Goal: Information Seeking & Learning: Compare options

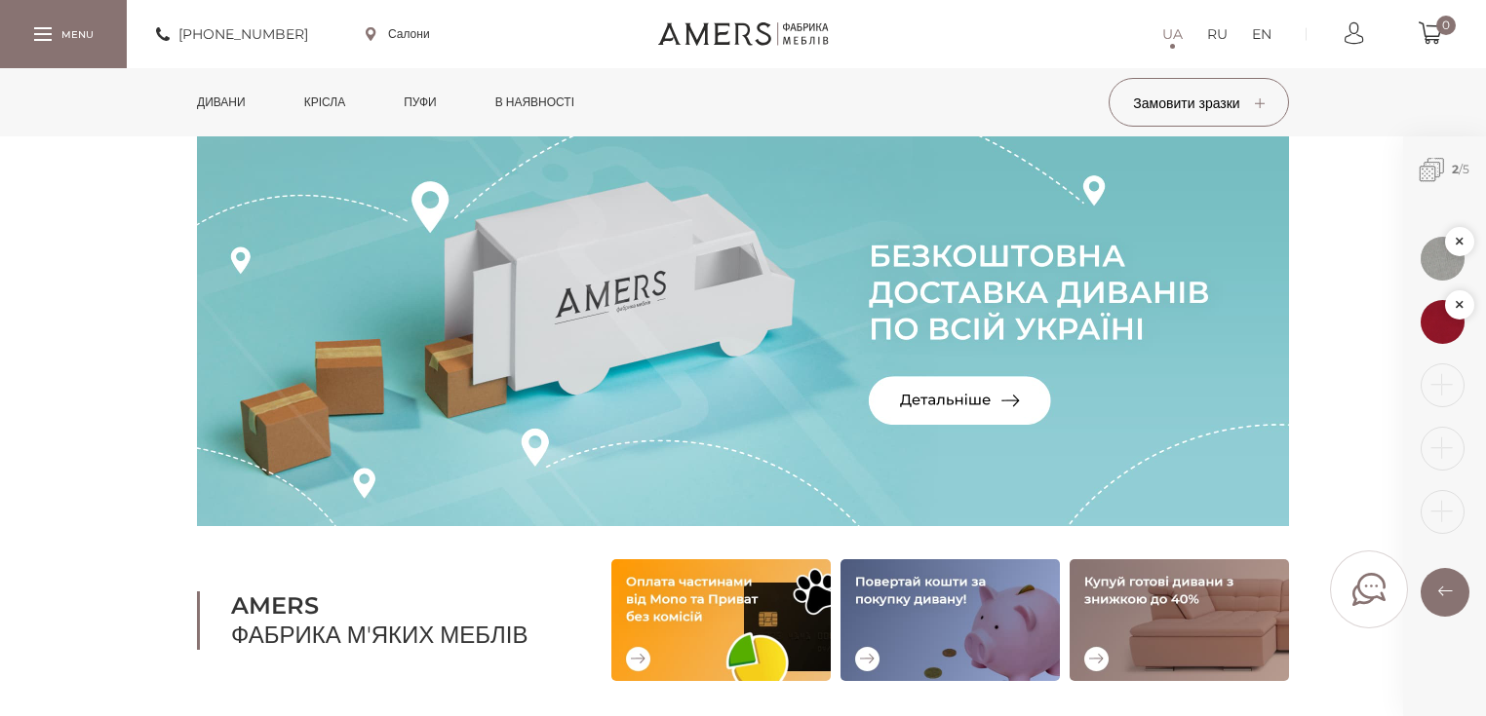
click at [243, 110] on link "Дивани" at bounding box center [221, 102] width 78 height 68
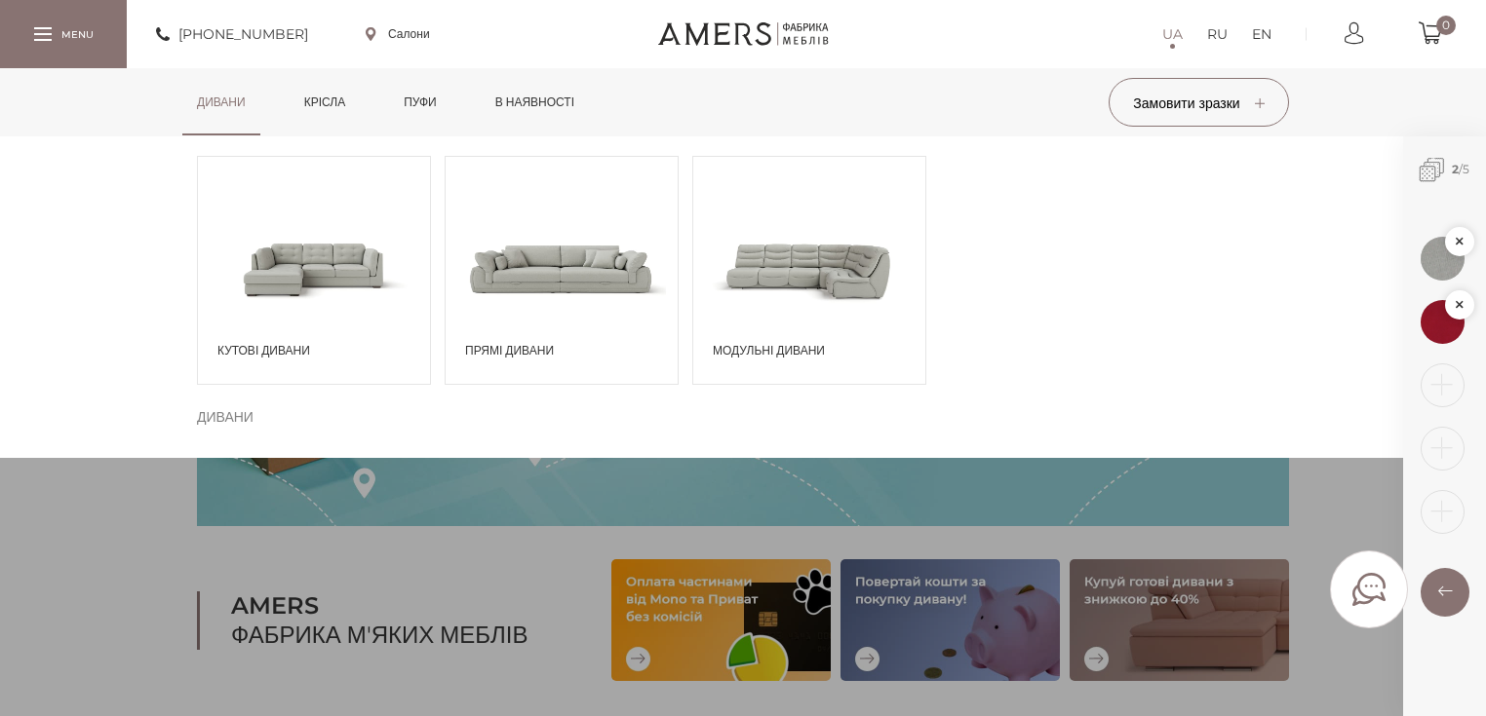
click at [576, 316] on span at bounding box center [561, 268] width 232 height 135
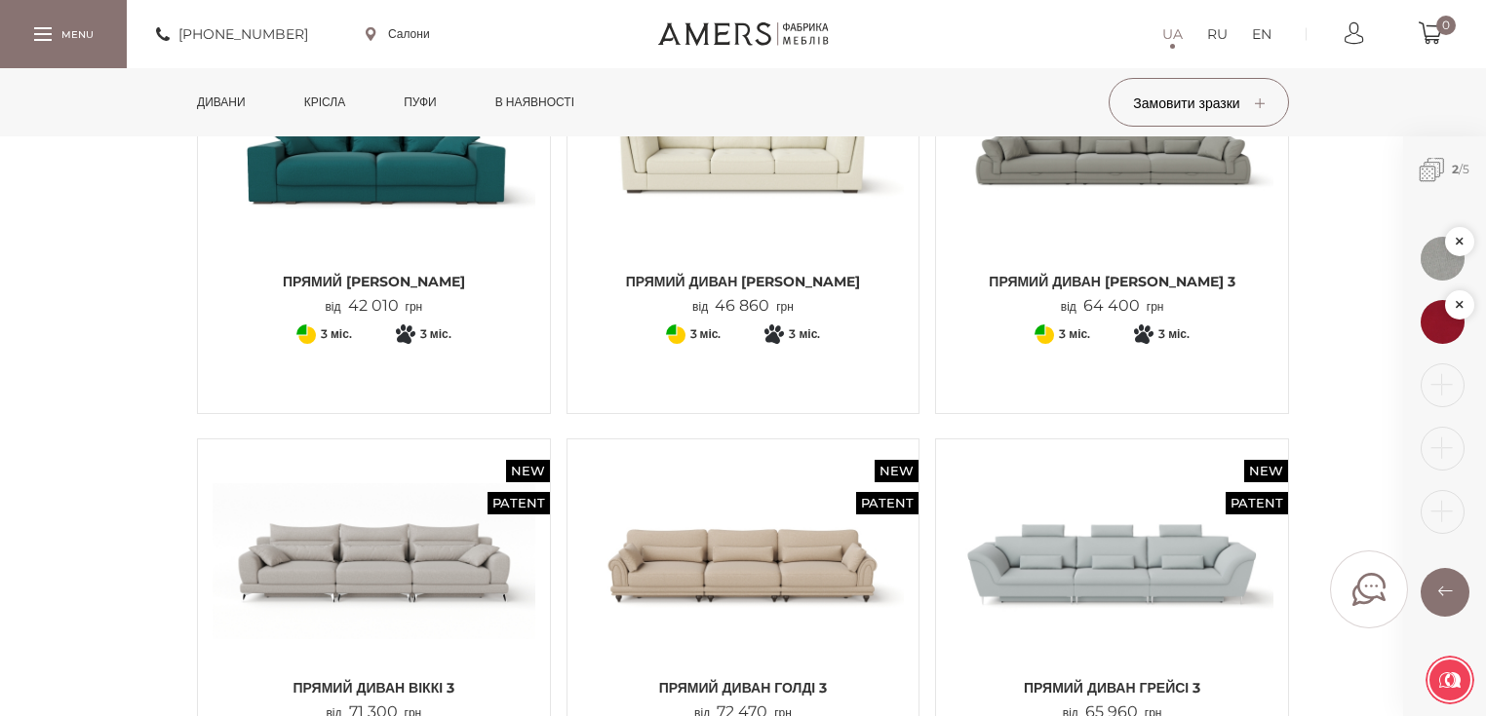
scroll to position [1404, 0]
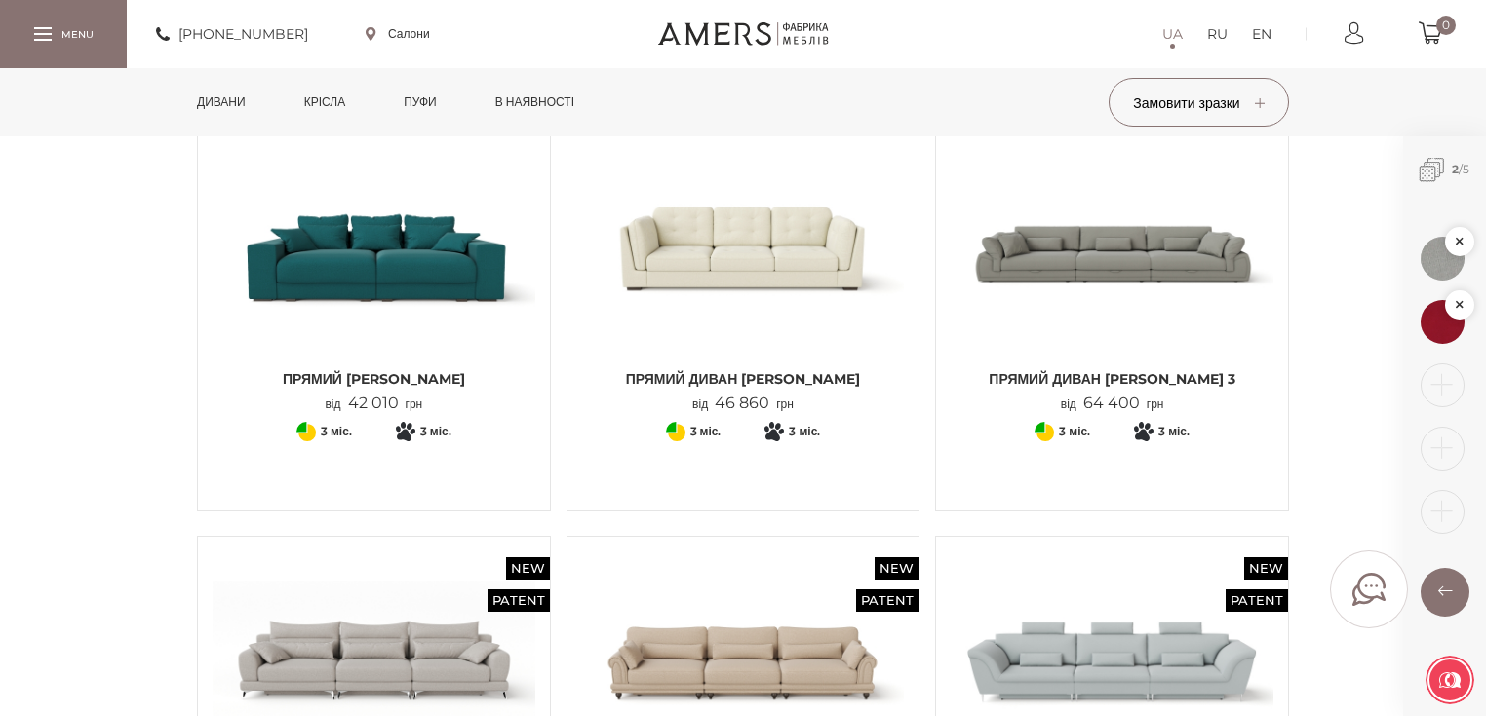
click at [404, 291] on img at bounding box center [373, 252] width 323 height 214
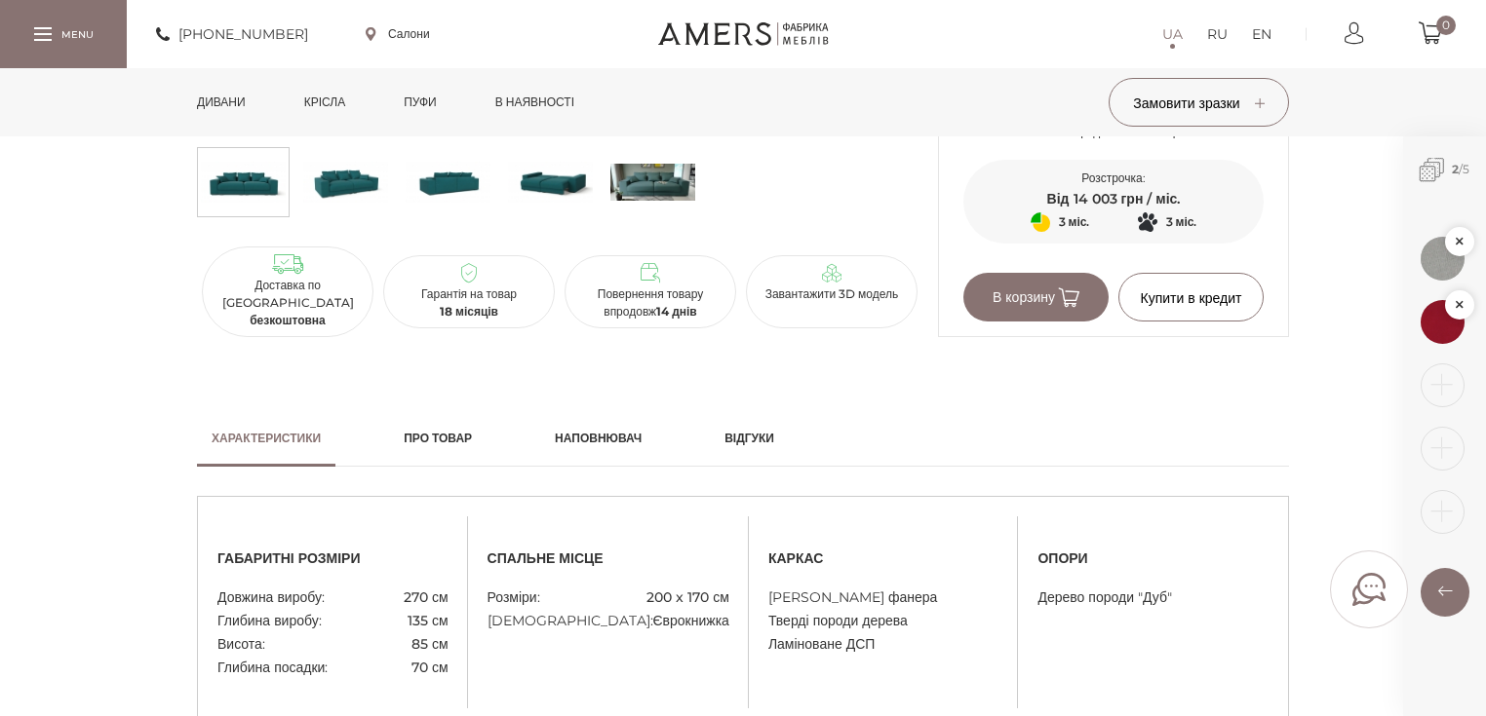
scroll to position [1014, 0]
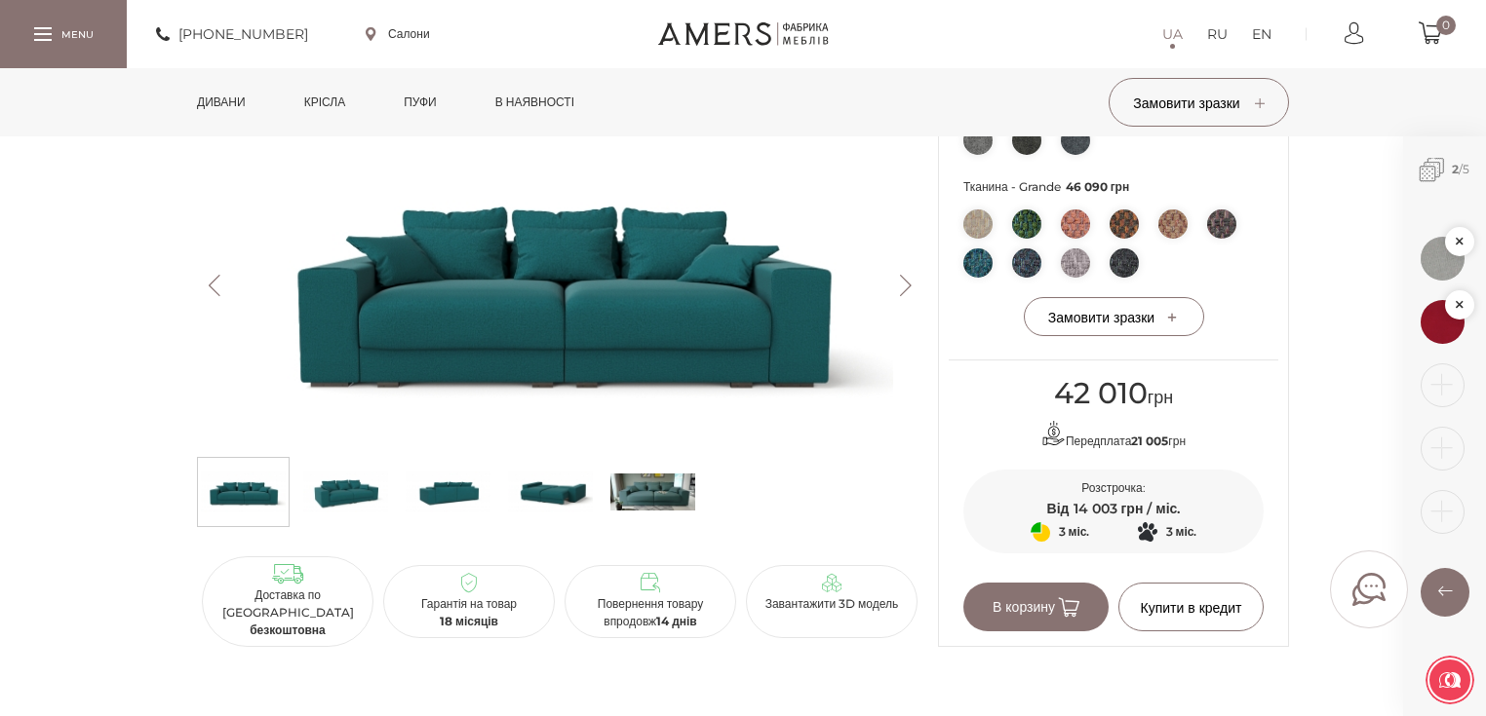
click at [970, 217] on img at bounding box center [977, 224] width 29 height 29
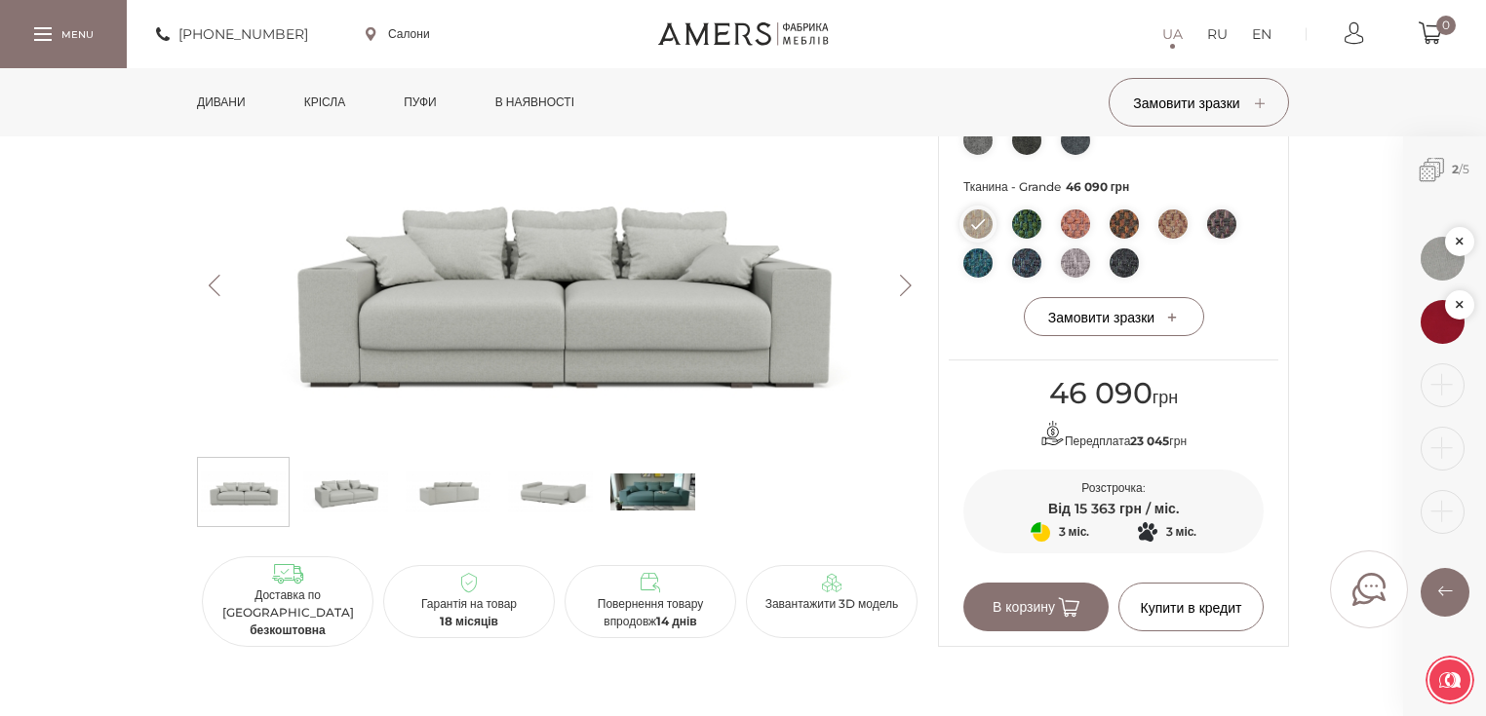
click at [1071, 229] on img at bounding box center [1075, 224] width 29 height 29
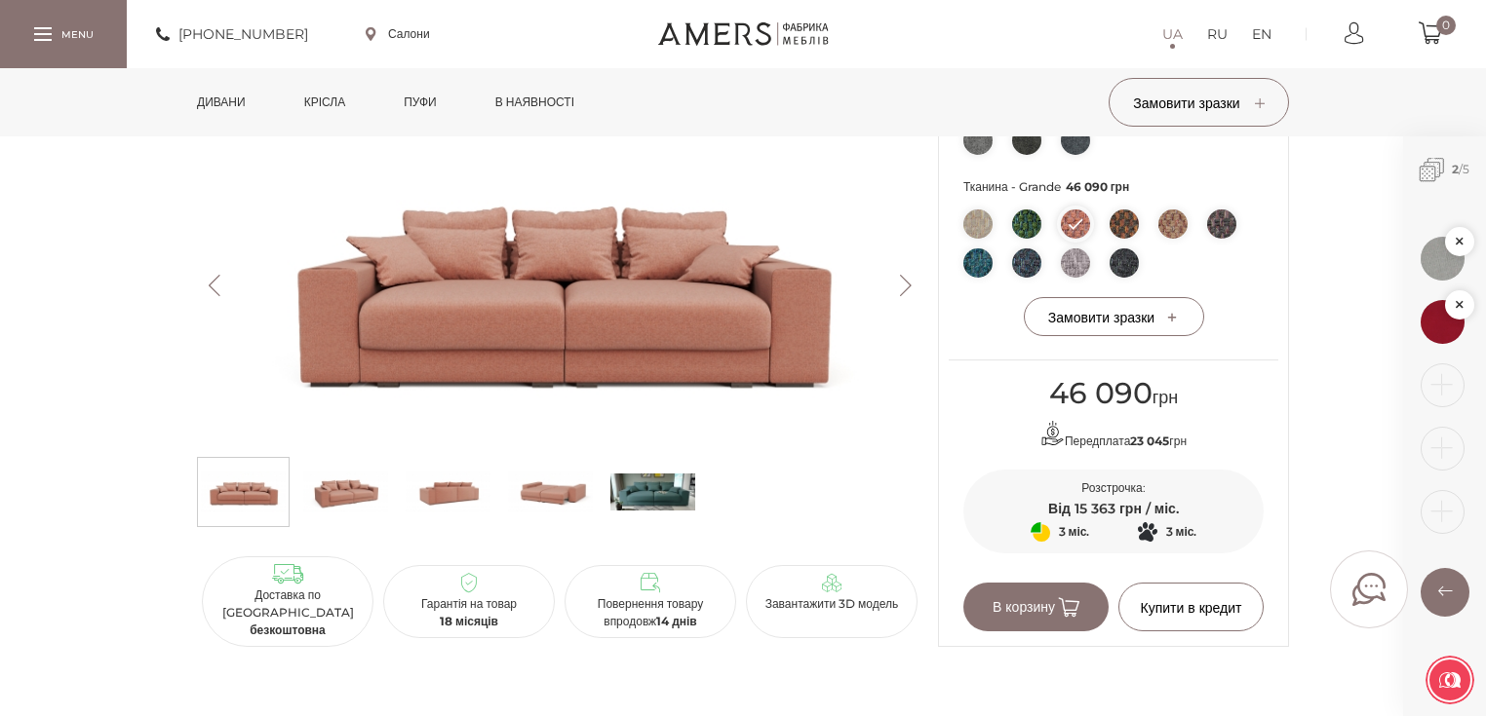
click at [1158, 232] on li at bounding box center [1172, 224] width 29 height 29
click at [1164, 230] on img at bounding box center [1172, 224] width 29 height 29
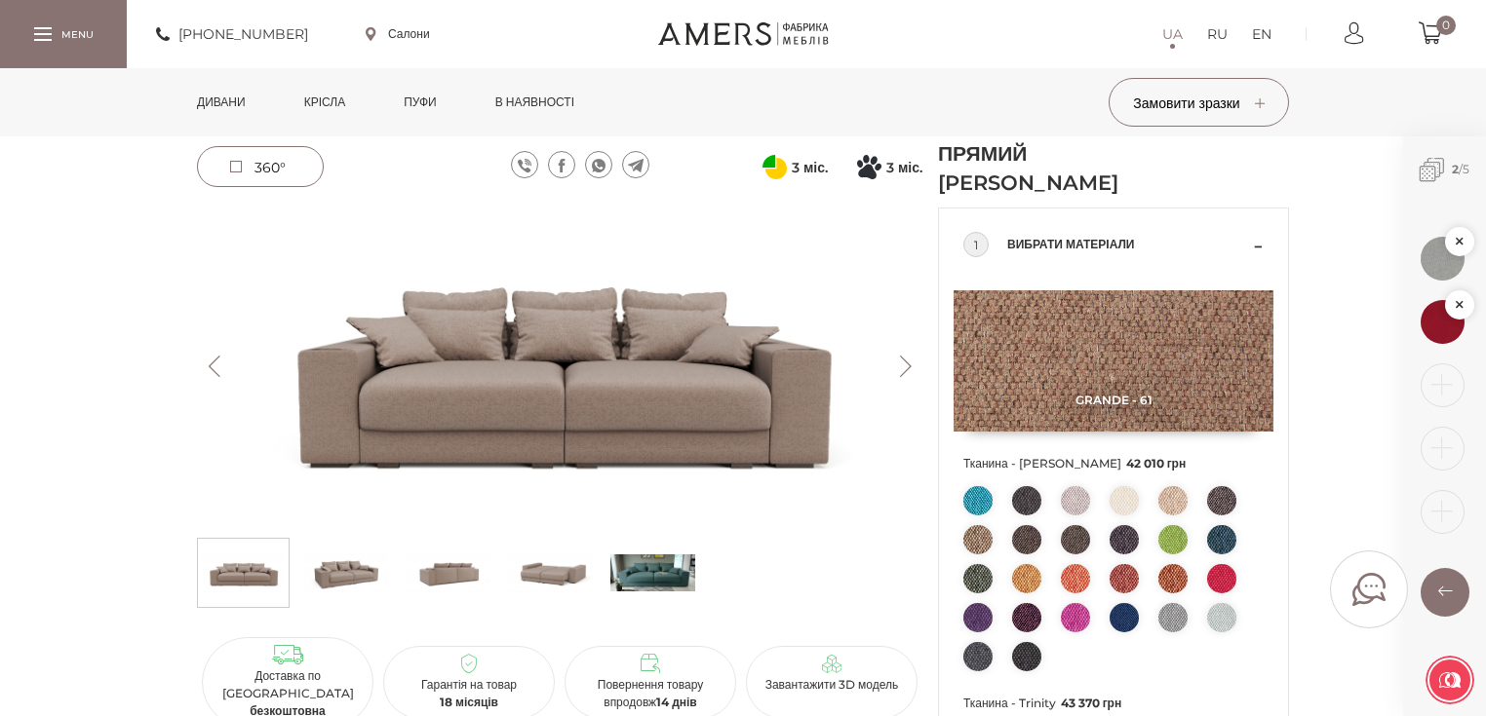
scroll to position [78, 0]
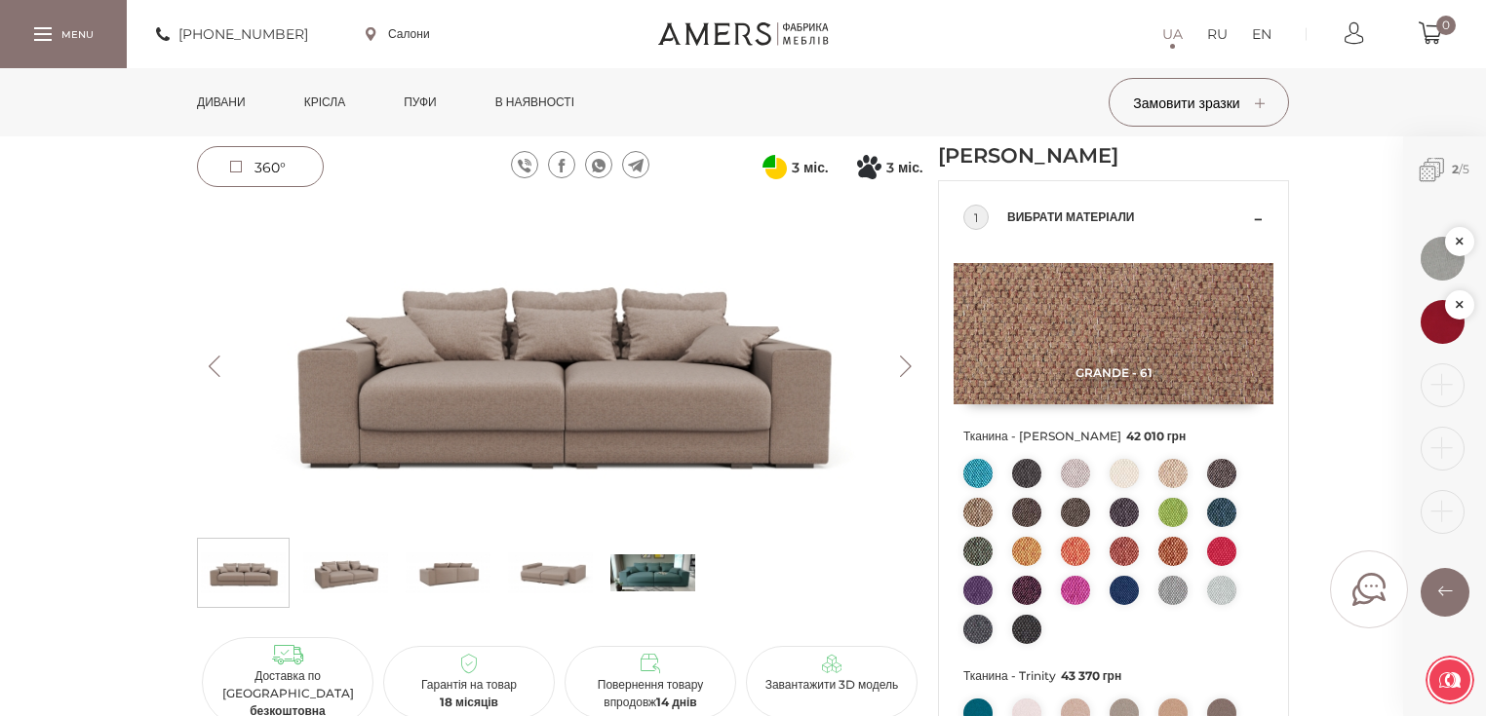
click at [1224, 476] on img at bounding box center [1221, 473] width 29 height 29
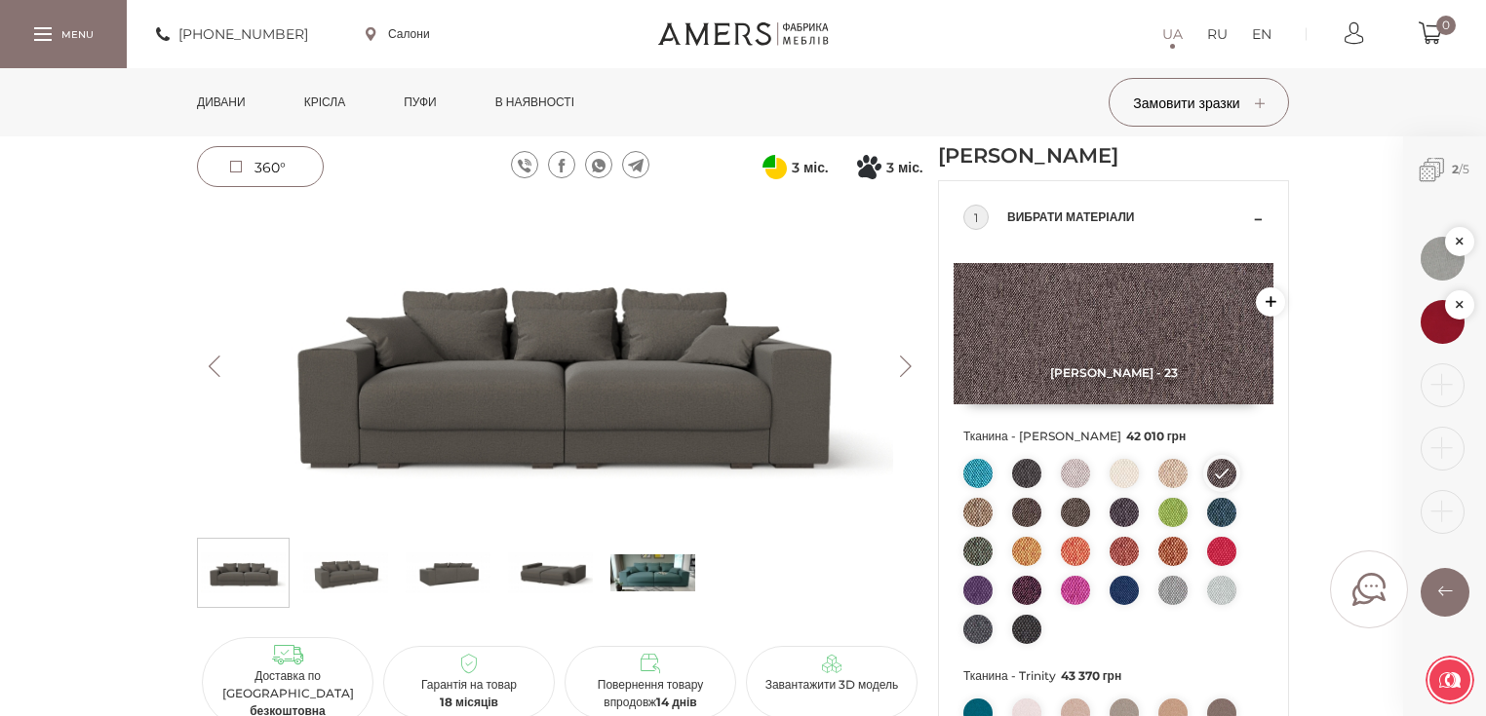
click at [1174, 475] on img at bounding box center [1172, 473] width 29 height 29
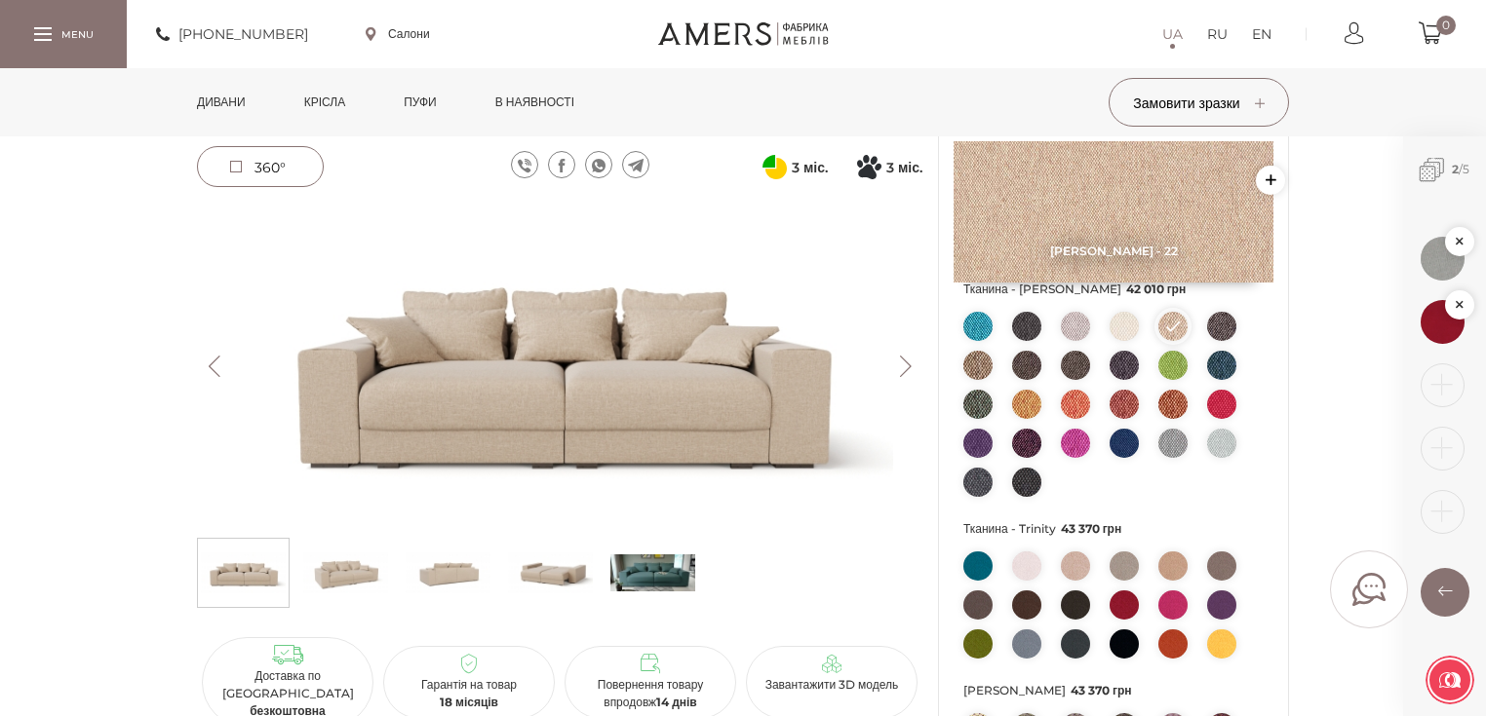
scroll to position [234, 0]
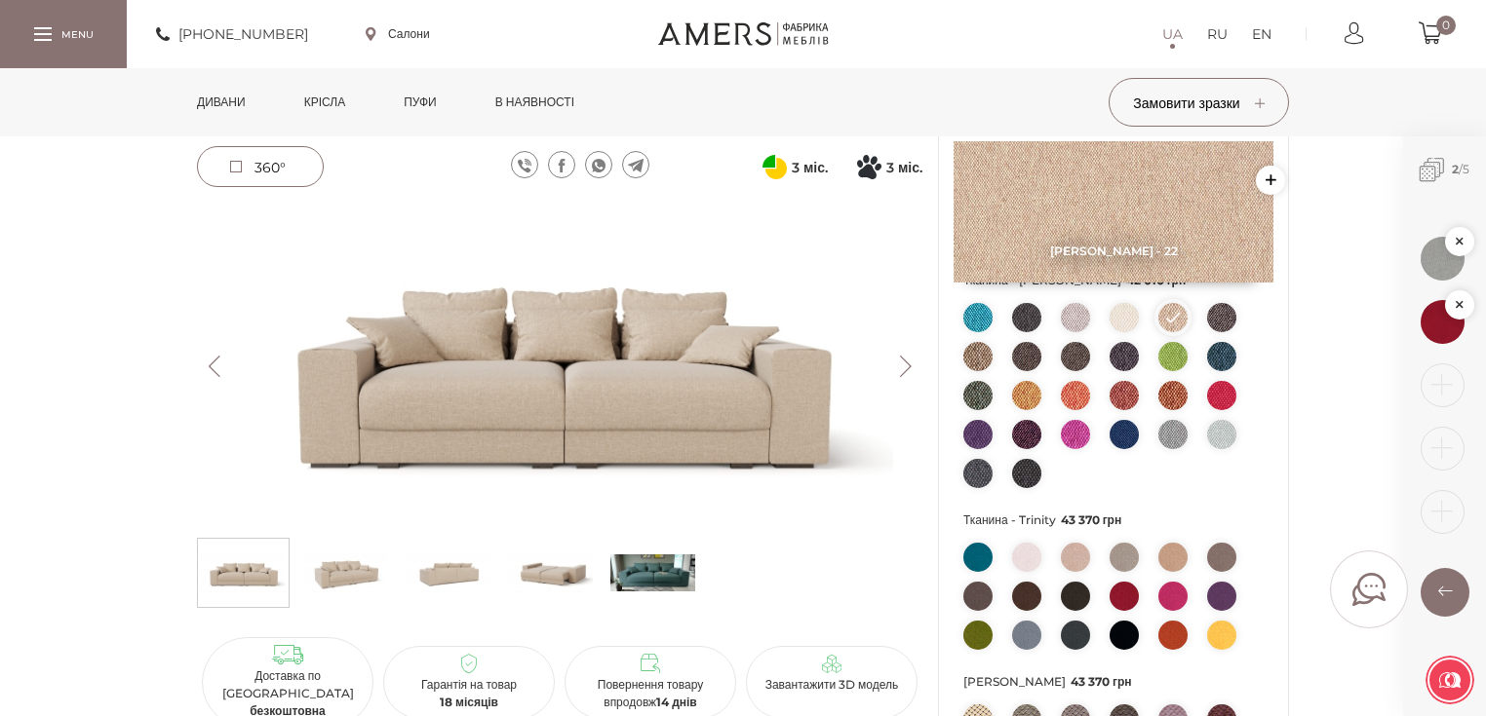
click at [1115, 565] on img at bounding box center [1123, 557] width 29 height 29
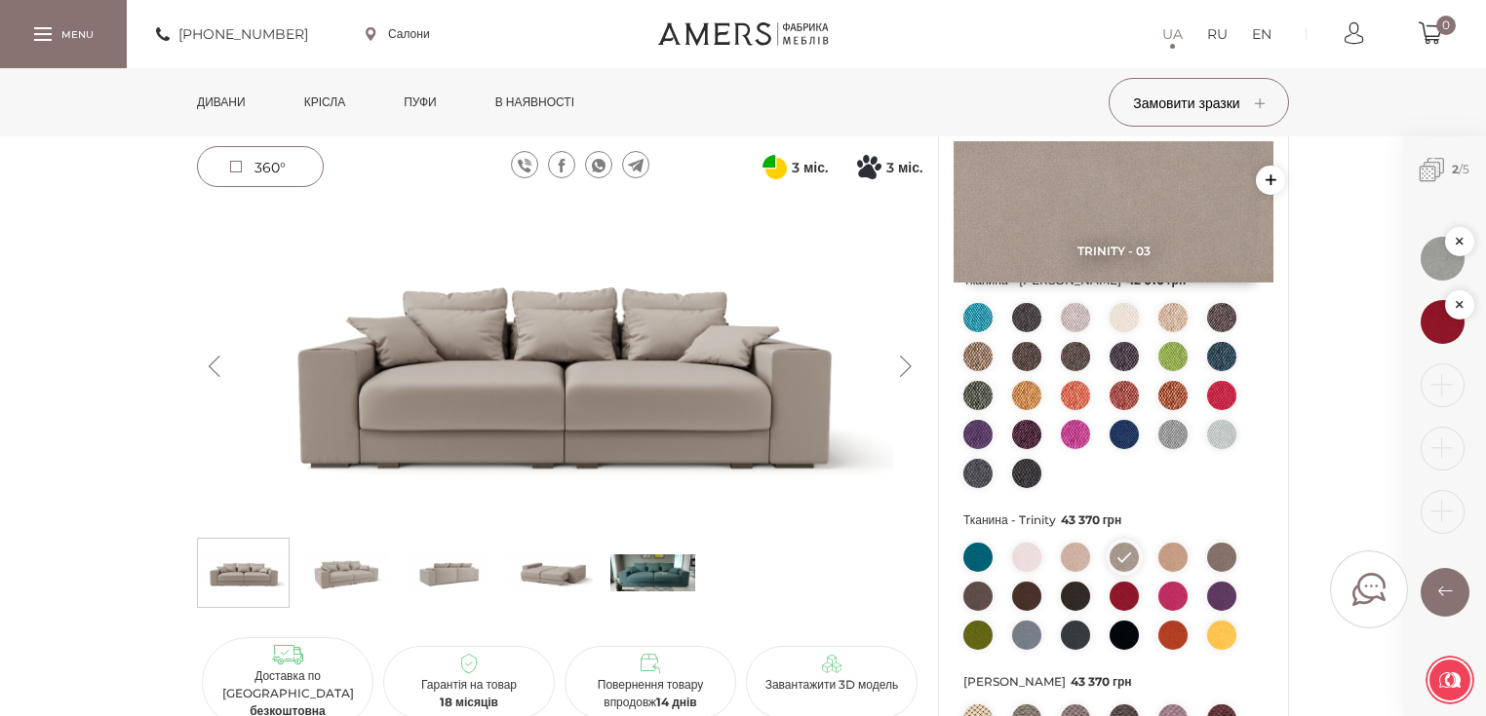
click at [592, 394] on img at bounding box center [559, 367] width 725 height 324
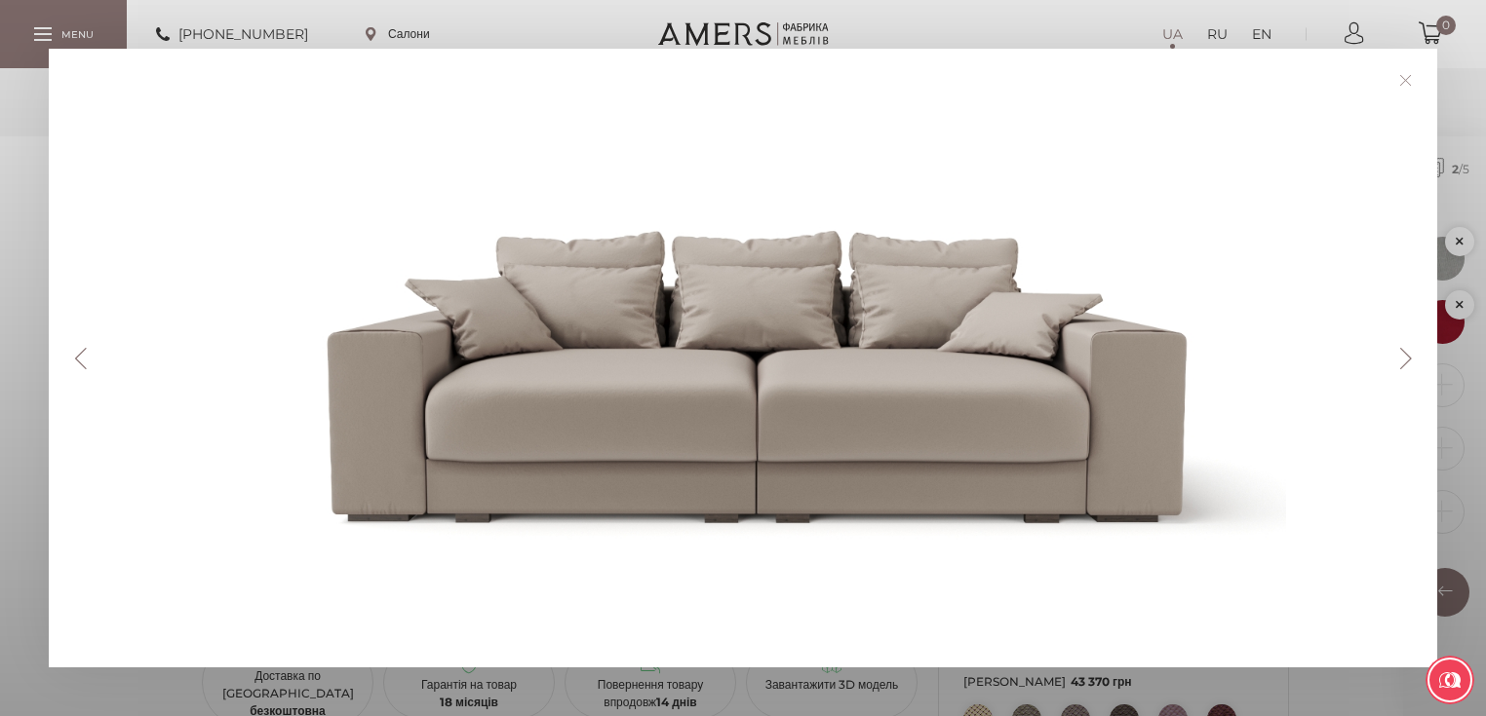
drag, startPoint x: 688, startPoint y: 370, endPoint x: 1354, endPoint y: 82, distance: 725.6
click at [1404, 74] on link at bounding box center [1405, 80] width 30 height 30
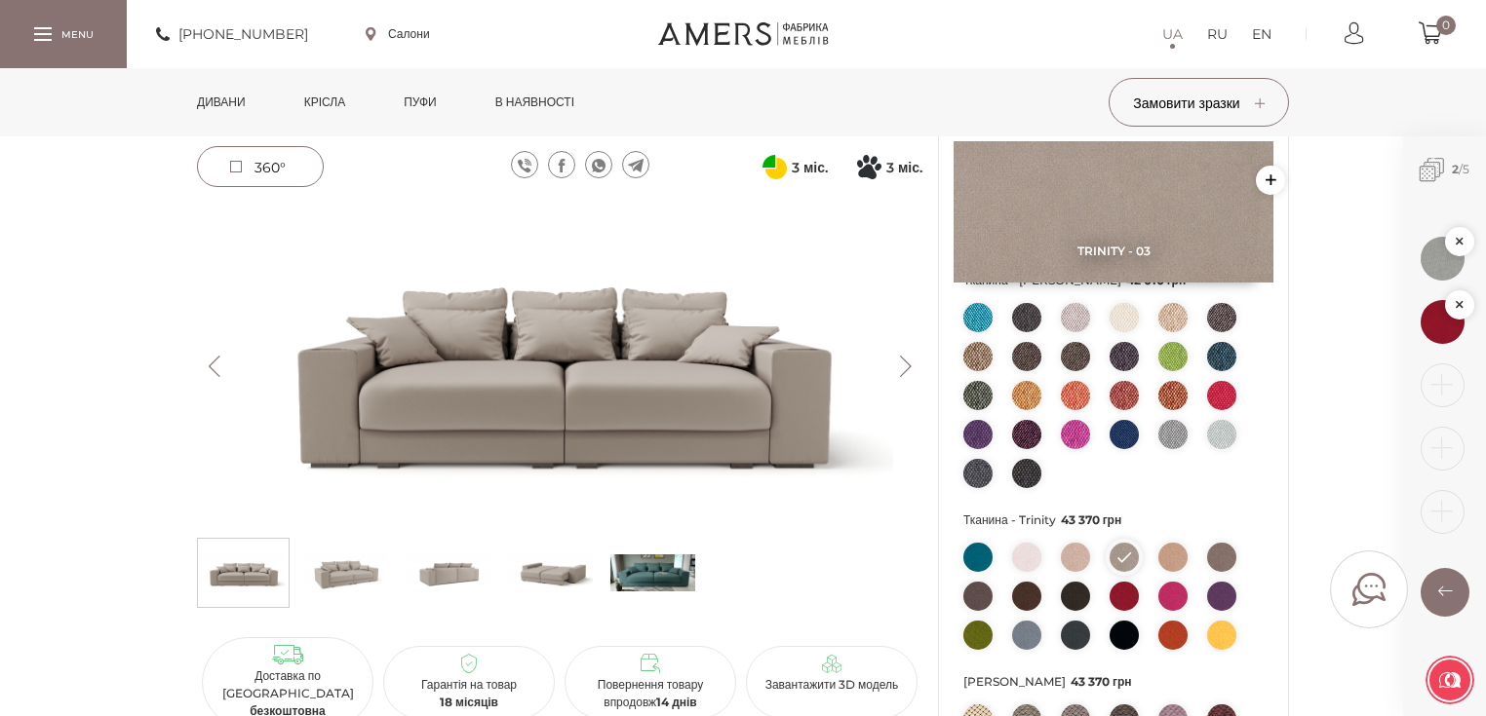
drag, startPoint x: 819, startPoint y: 340, endPoint x: 612, endPoint y: 377, distance: 209.9
click at [892, 360] on button "Next" at bounding box center [905, 366] width 34 height 21
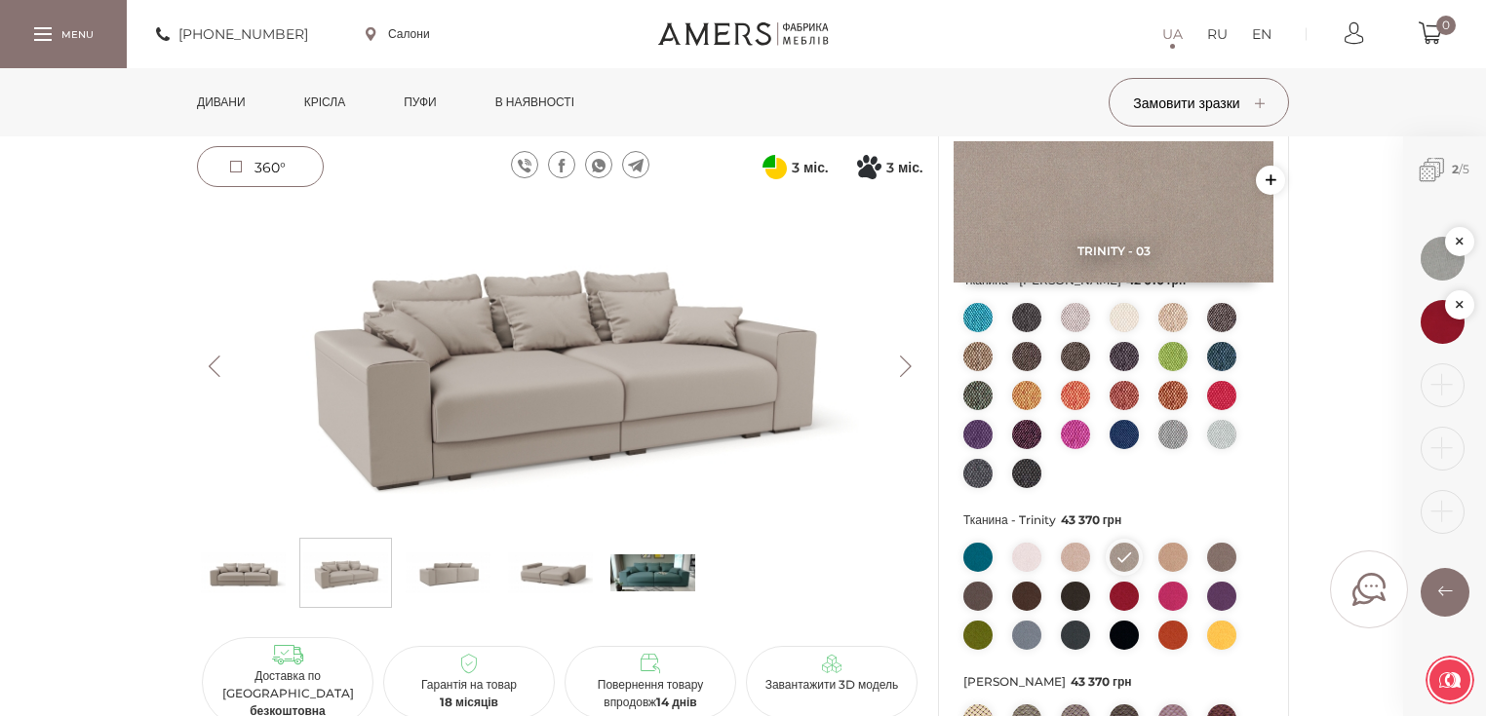
click at [902, 367] on button "Next" at bounding box center [905, 366] width 34 height 21
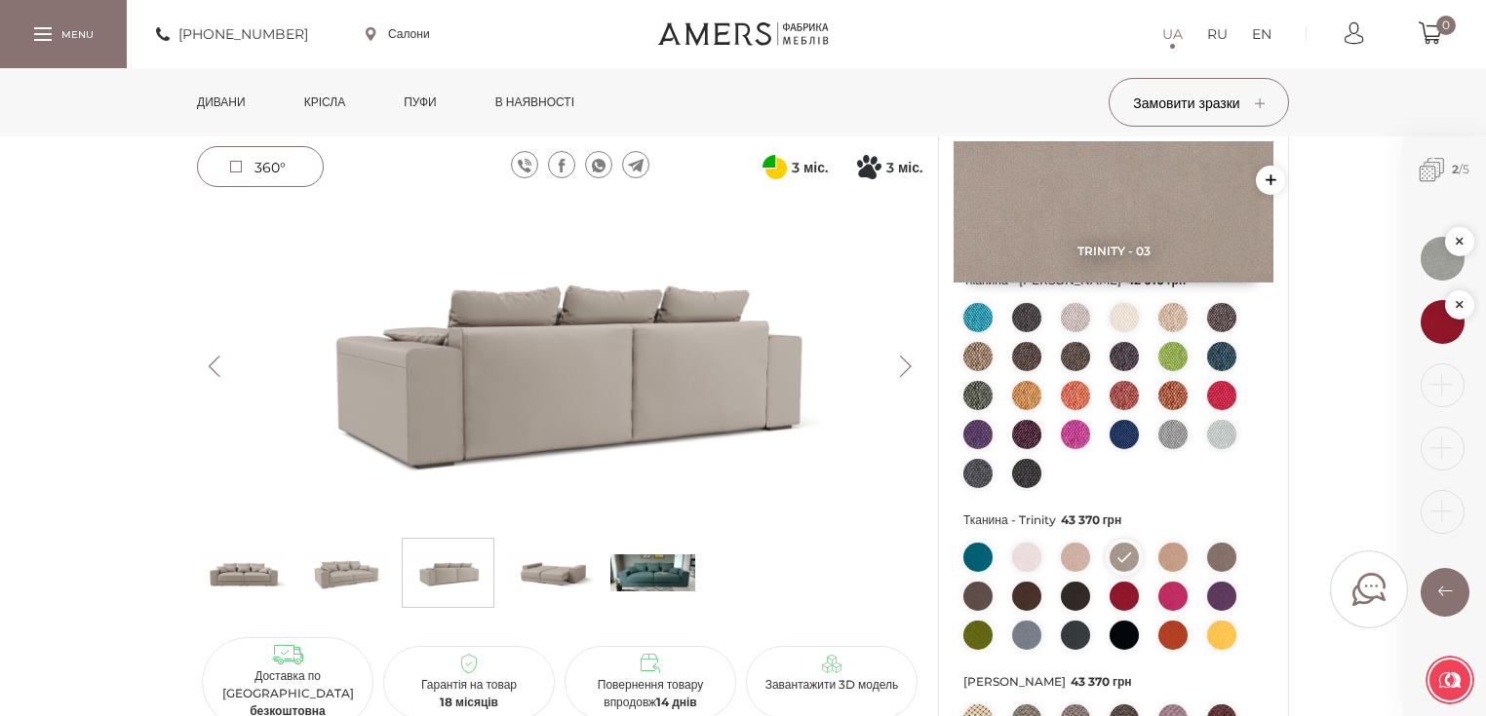
click at [906, 363] on button "Next" at bounding box center [905, 366] width 34 height 21
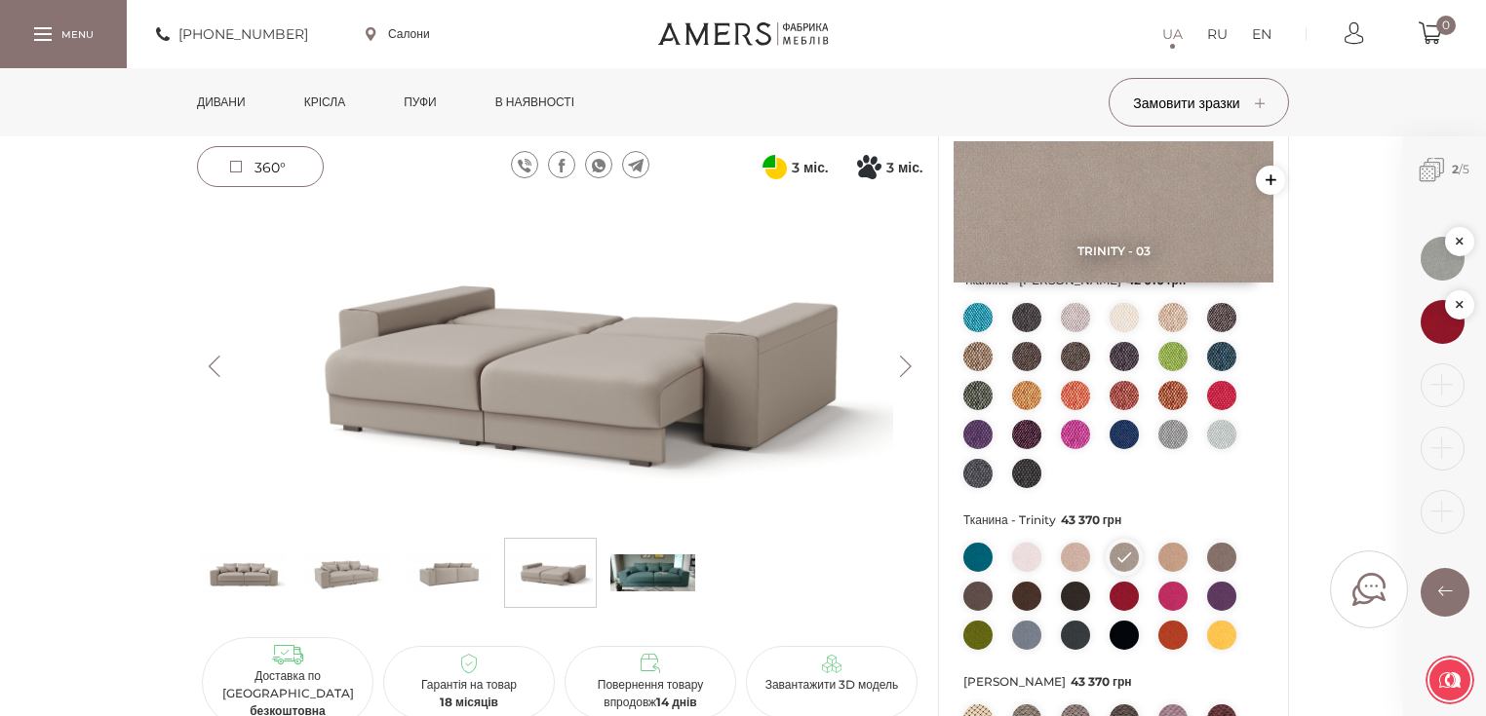
click at [903, 364] on button "Next" at bounding box center [905, 366] width 34 height 21
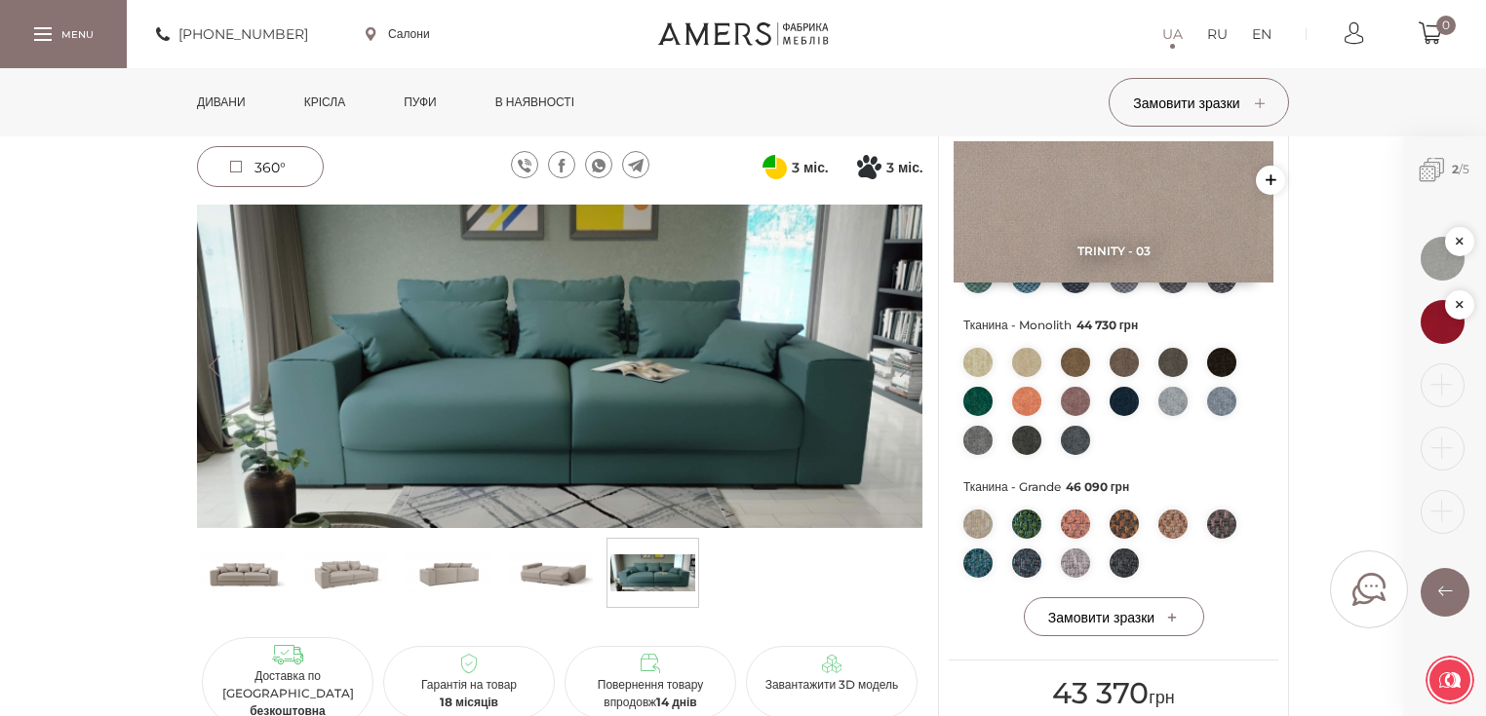
scroll to position [702, 0]
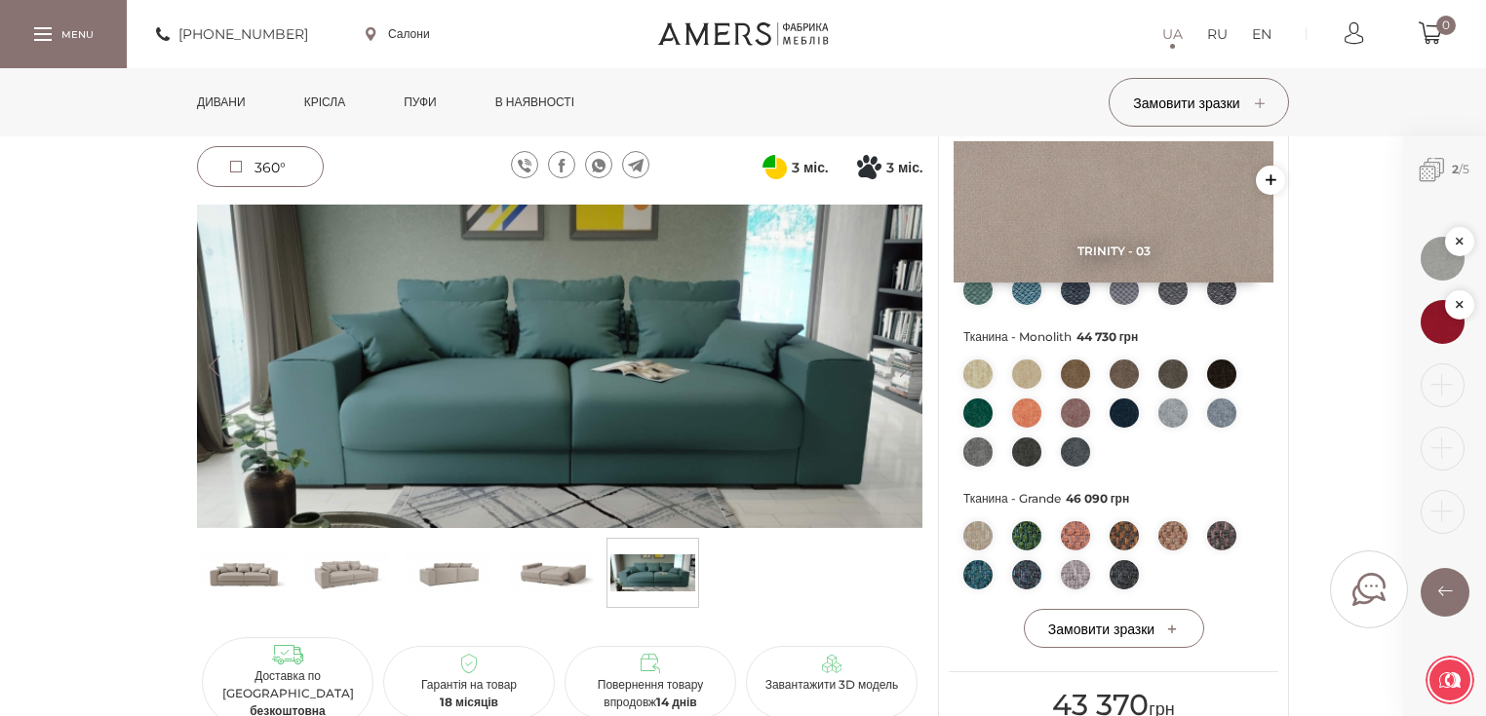
click at [241, 99] on link "Дивани" at bounding box center [221, 102] width 78 height 68
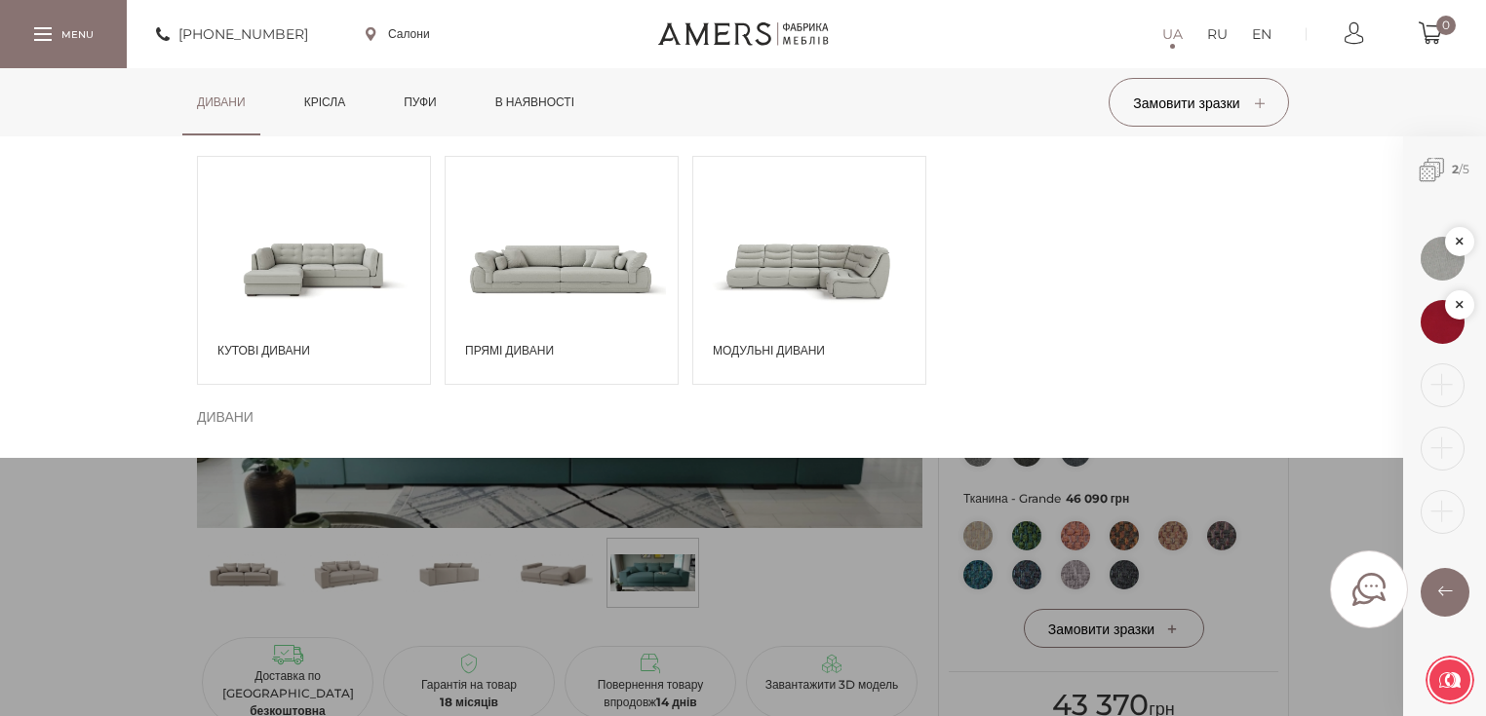
click at [588, 279] on span at bounding box center [561, 268] width 232 height 135
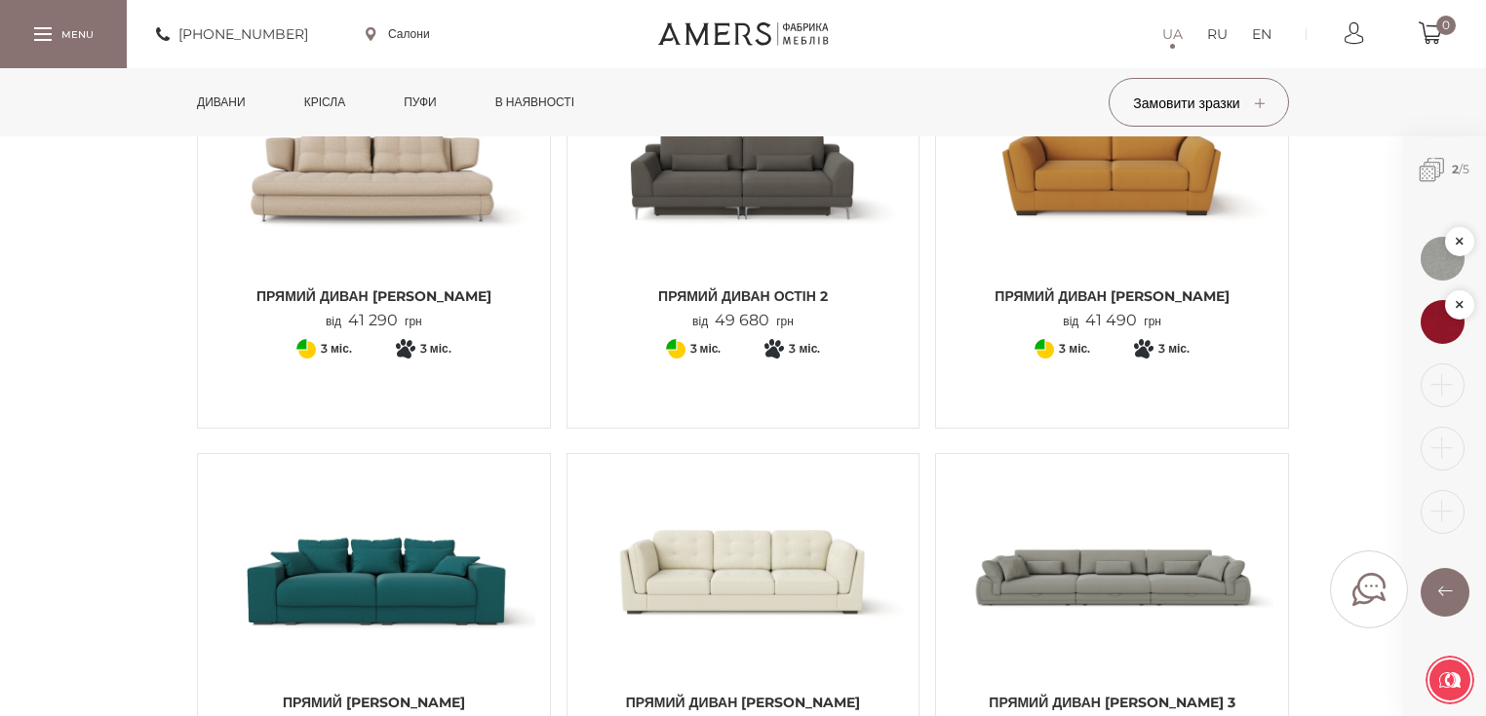
scroll to position [1014, 0]
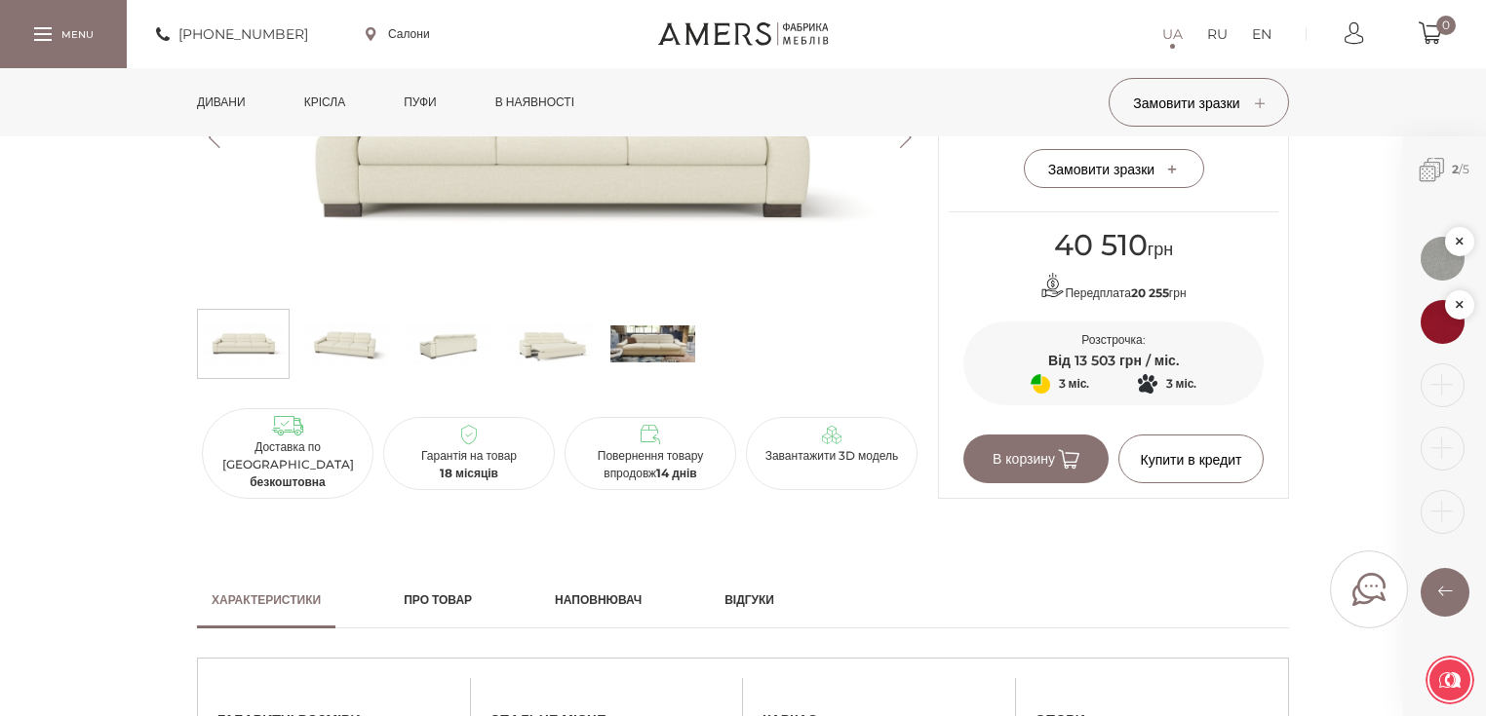
scroll to position [858, 0]
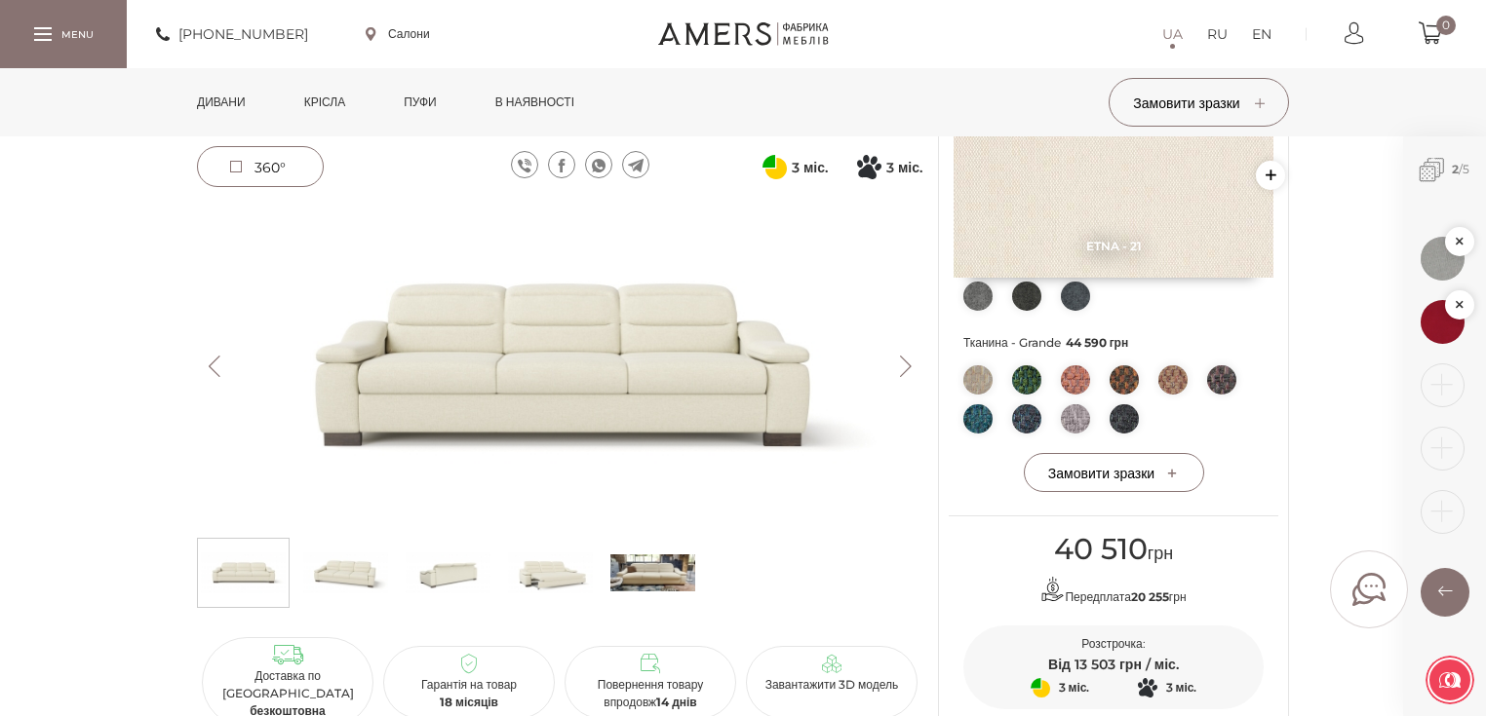
click at [243, 110] on link "Дивани" at bounding box center [221, 102] width 78 height 68
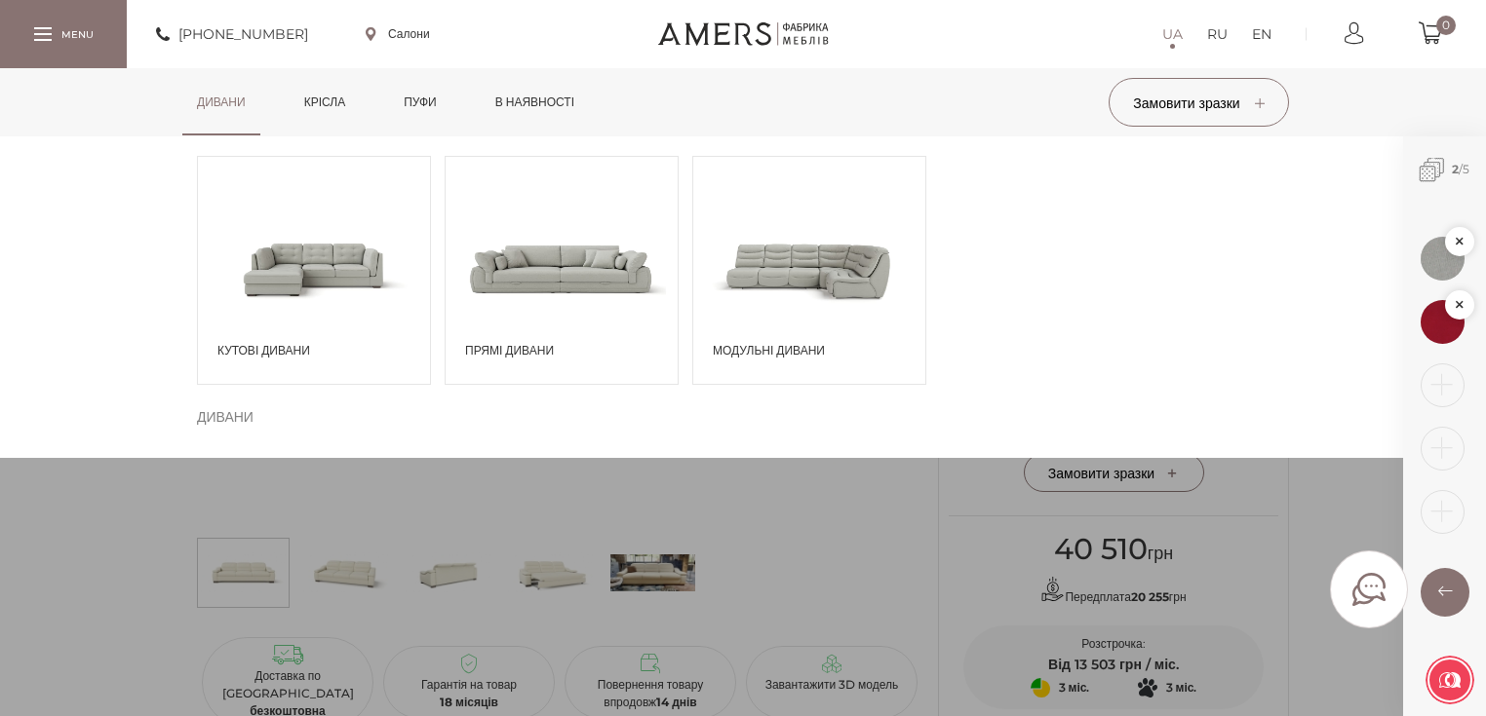
click at [394, 317] on span at bounding box center [314, 268] width 232 height 135
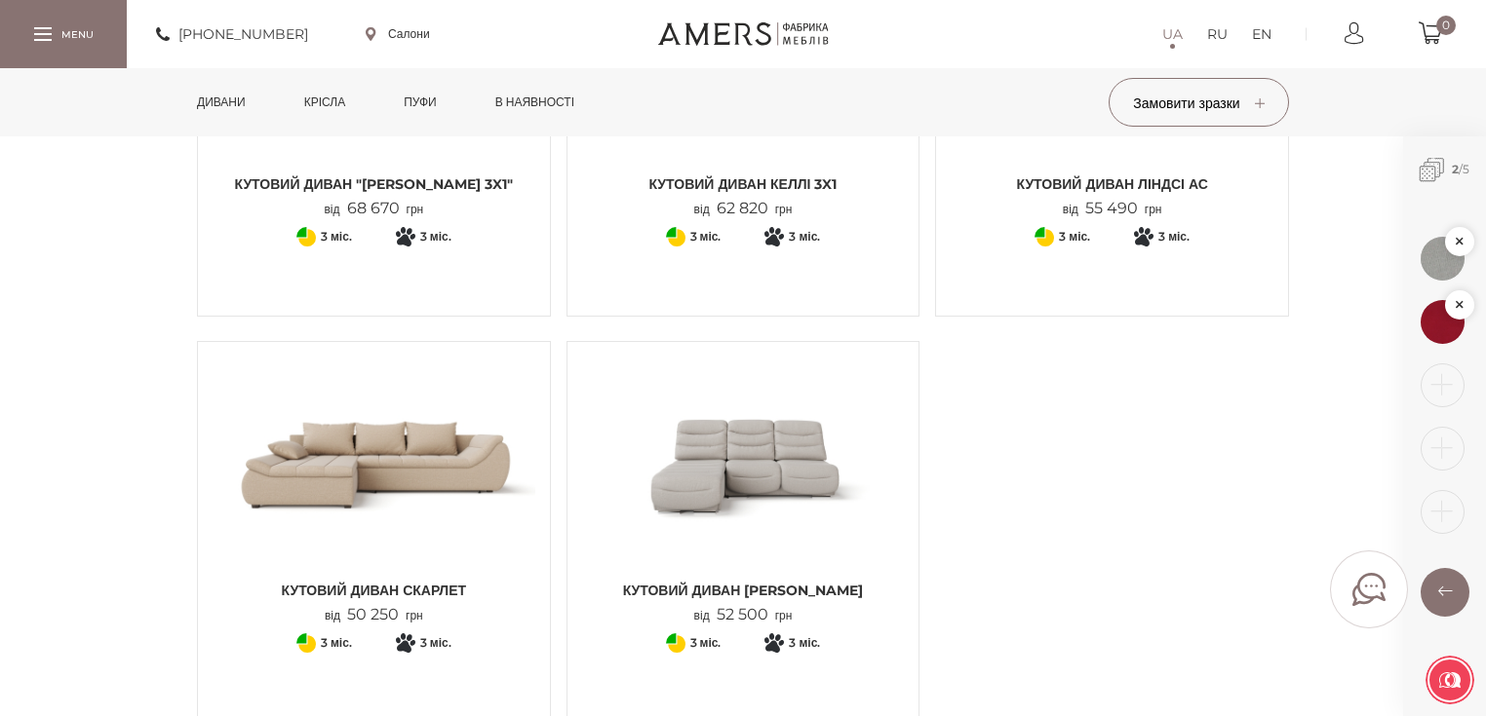
scroll to position [2417, 0]
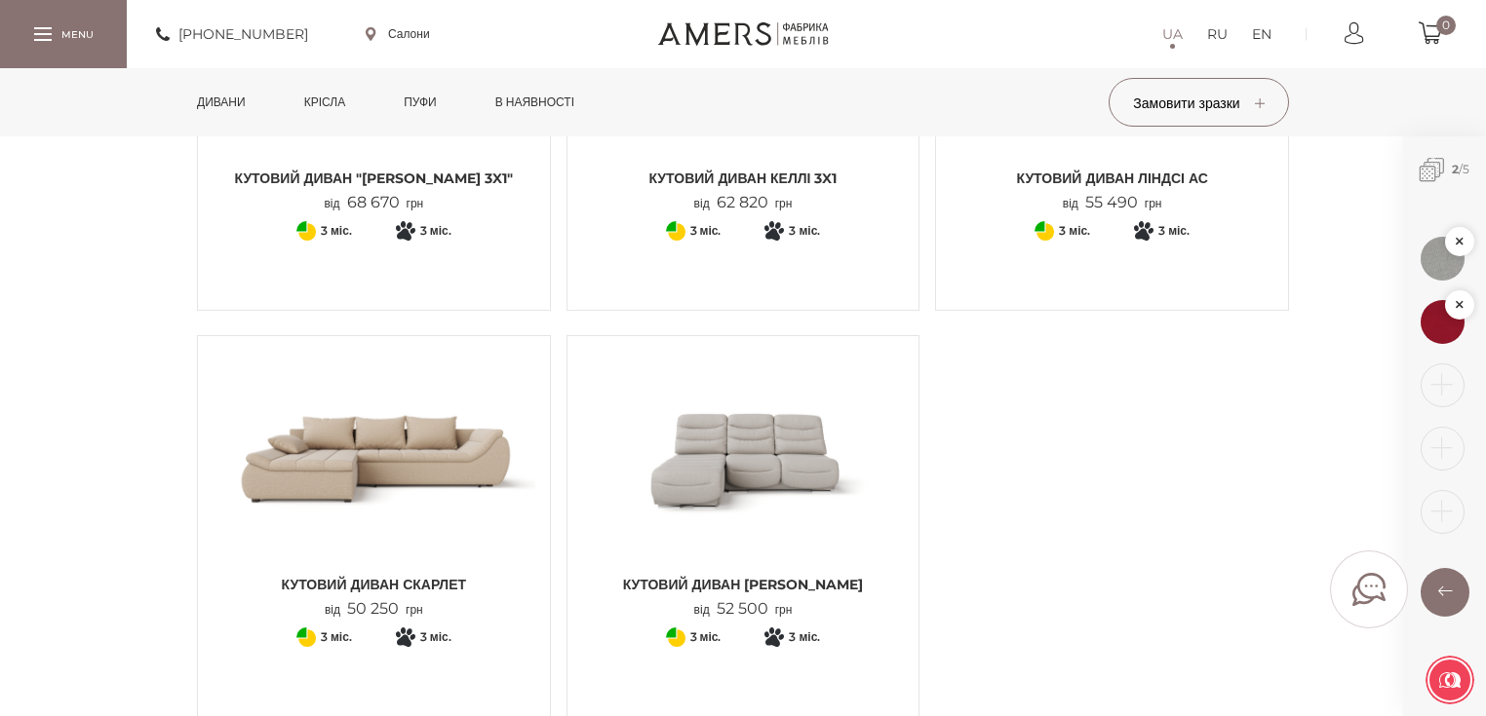
click at [474, 479] on img at bounding box center [373, 458] width 323 height 214
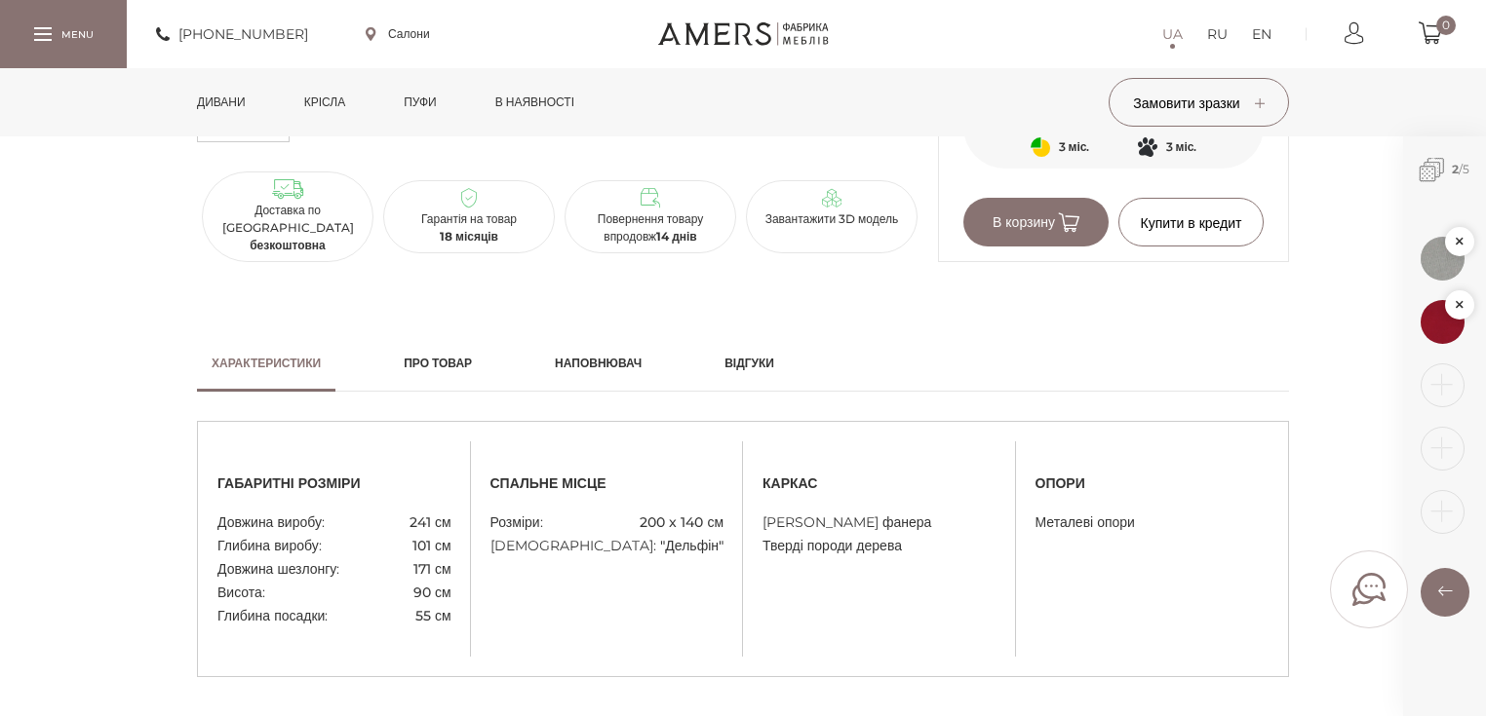
scroll to position [1560, 0]
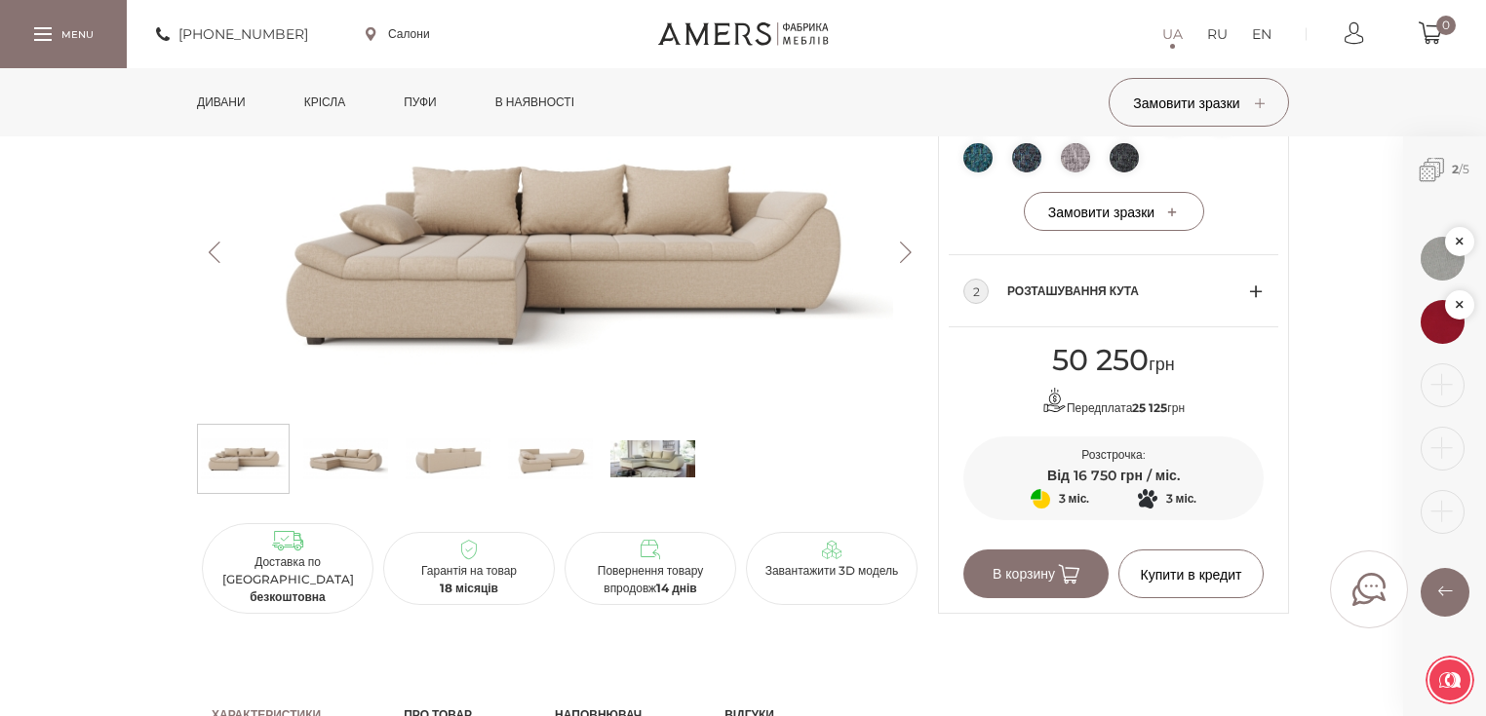
scroll to position [1092, 0]
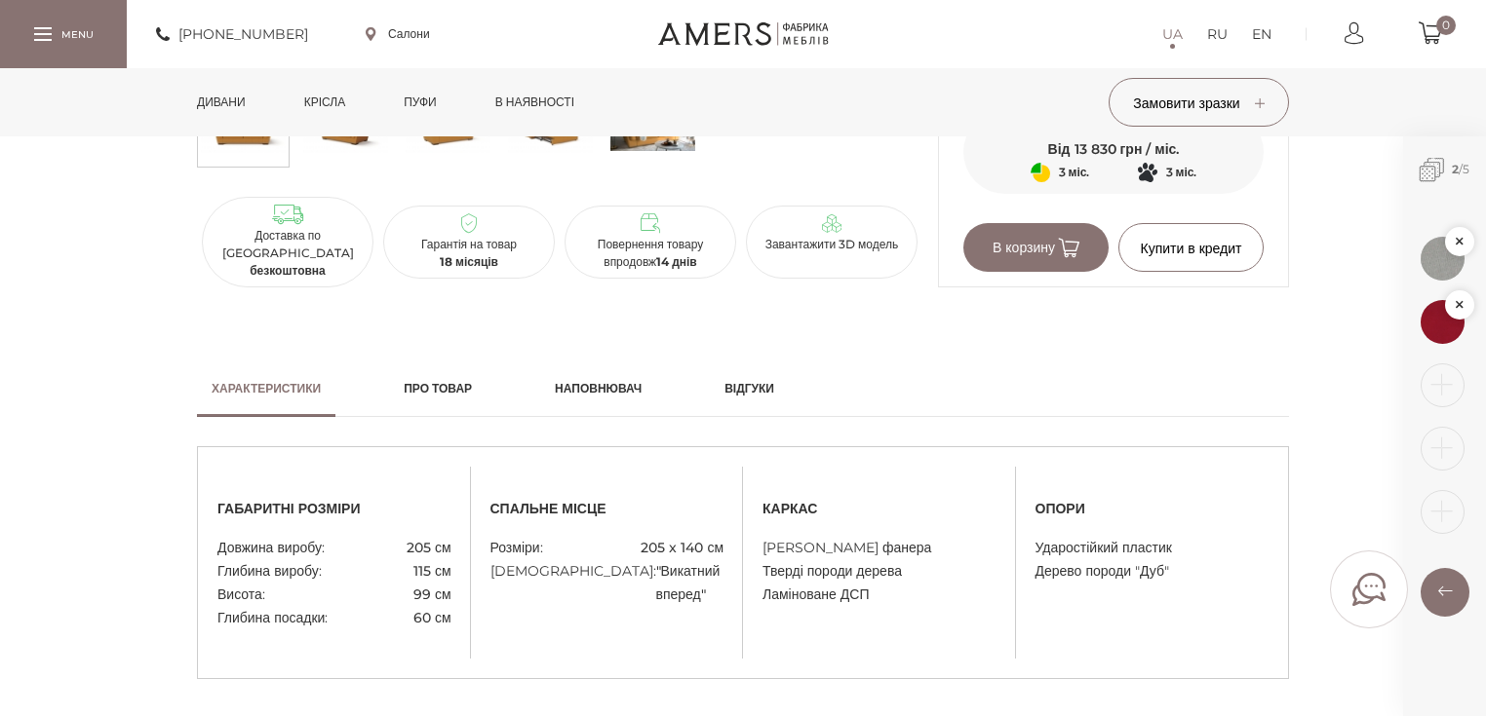
scroll to position [1482, 0]
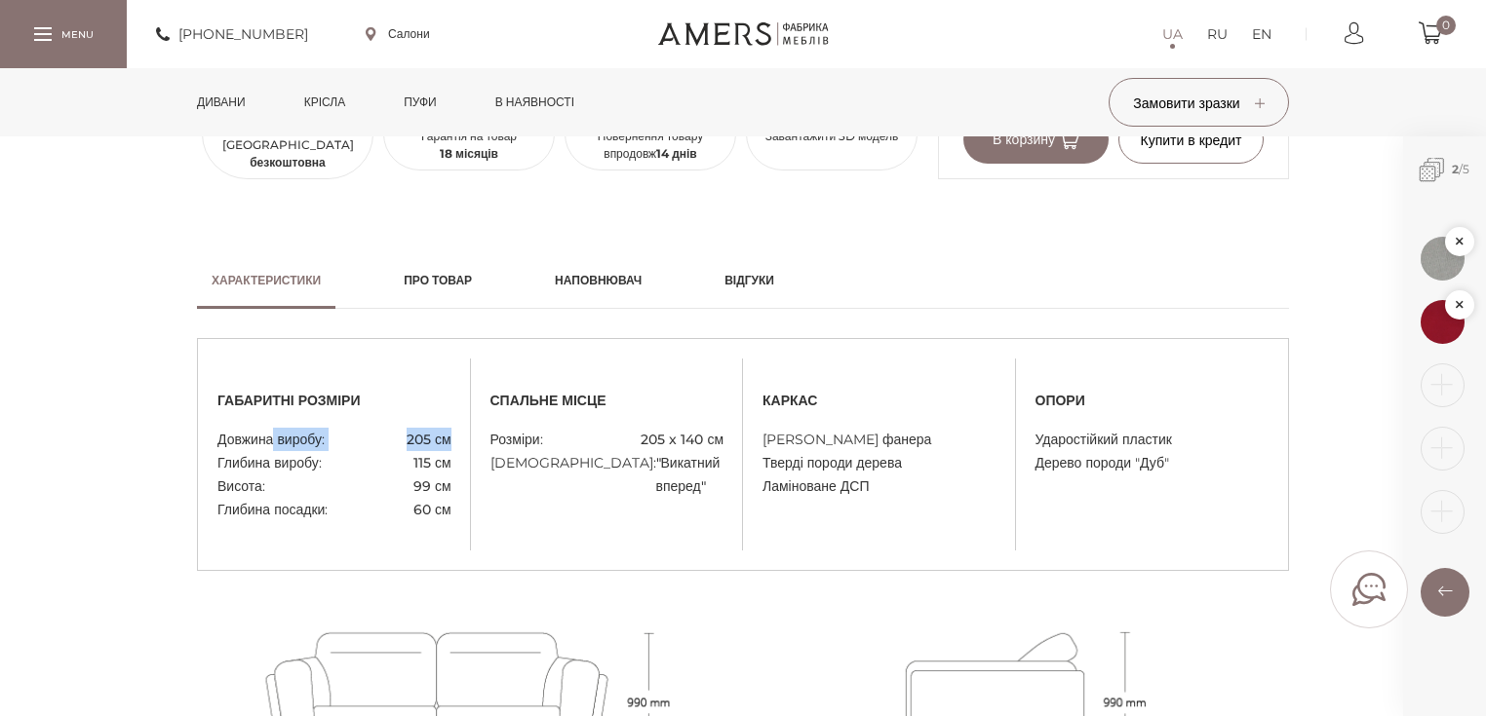
drag, startPoint x: 281, startPoint y: 431, endPoint x: 455, endPoint y: 434, distance: 174.5
click at [455, 434] on div "габаритні розміри Довжина виробу: 205 см Глибина виробу: 115 см Висота: 99 см Г…" at bounding box center [334, 455] width 273 height 134
click at [521, 538] on div "габаритні розміри Довжина виробу: 205 см Глибина виробу: 115 см Висота: 99 см Г…" at bounding box center [743, 454] width 1092 height 233
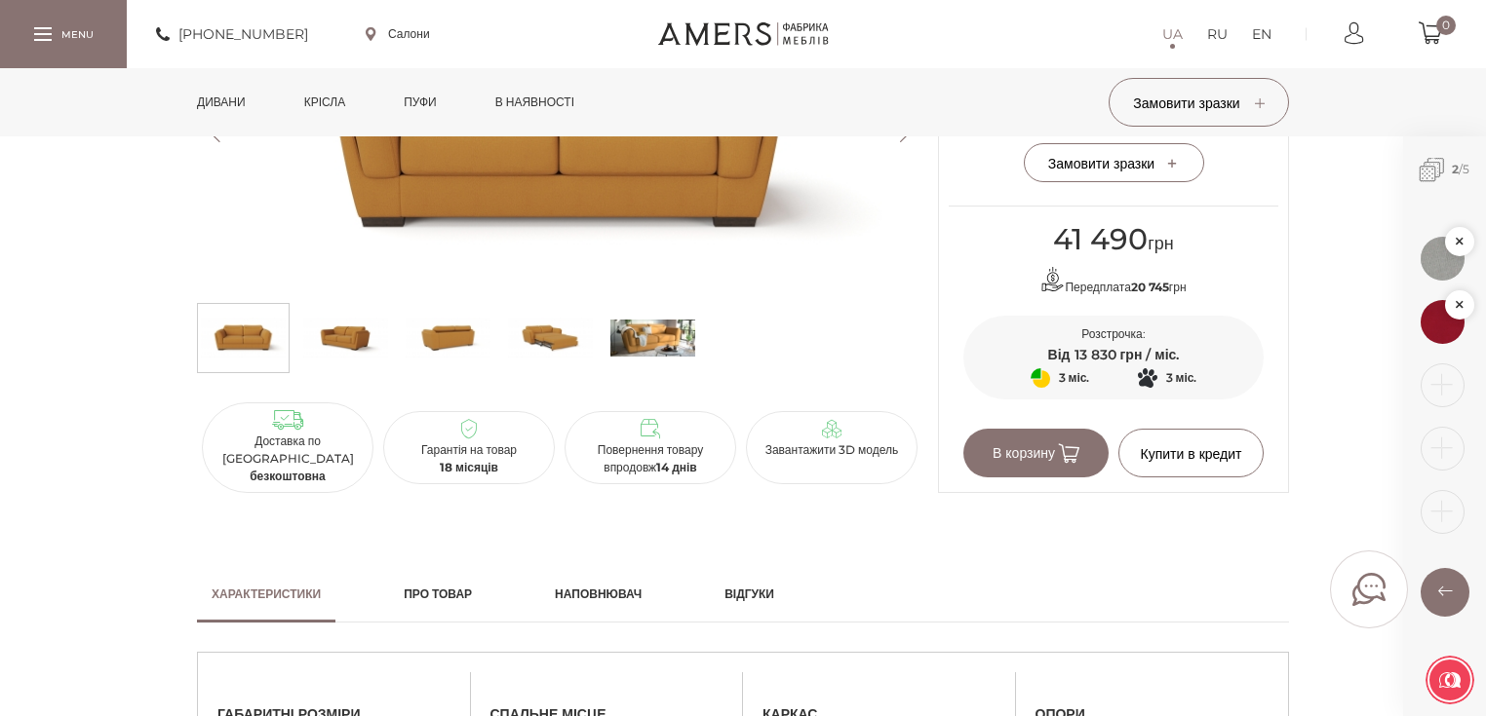
scroll to position [1170, 0]
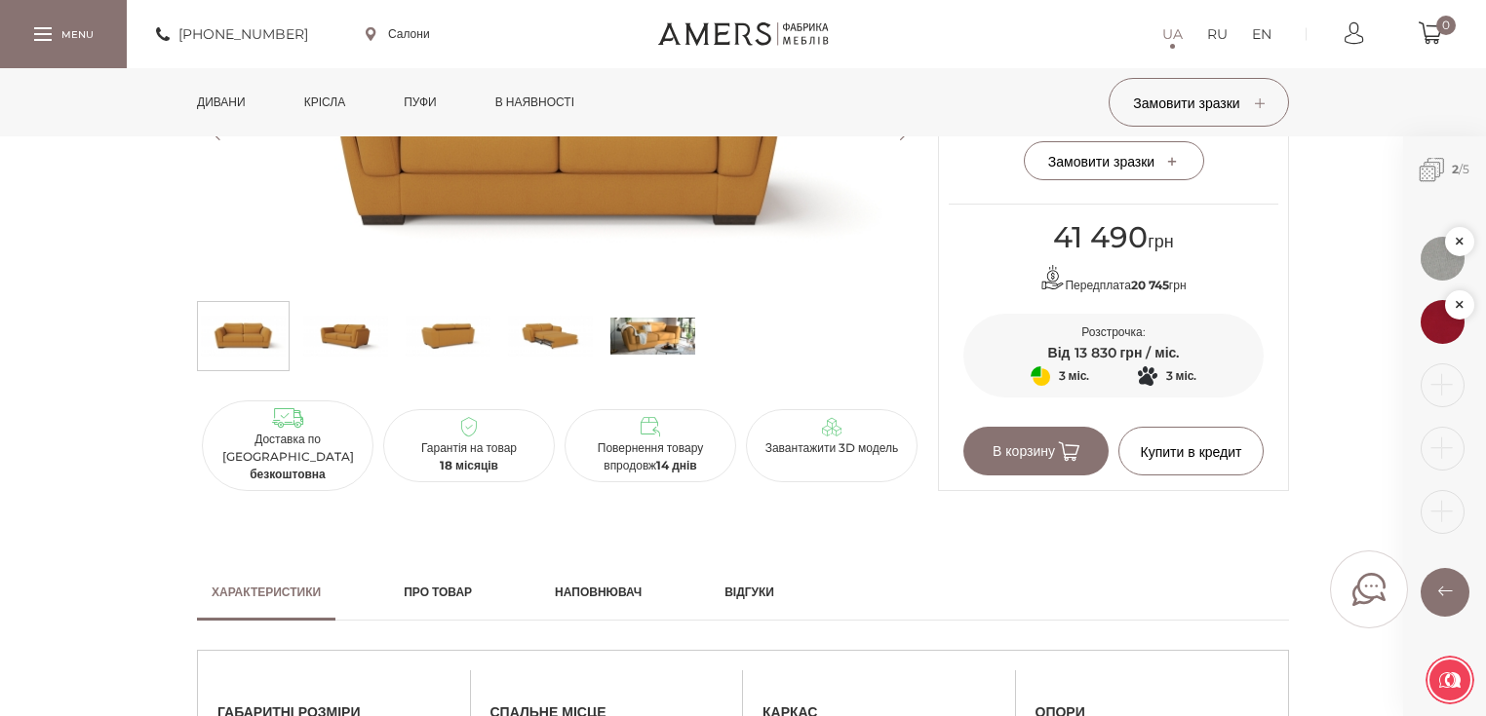
click at [640, 366] on img at bounding box center [652, 336] width 85 height 58
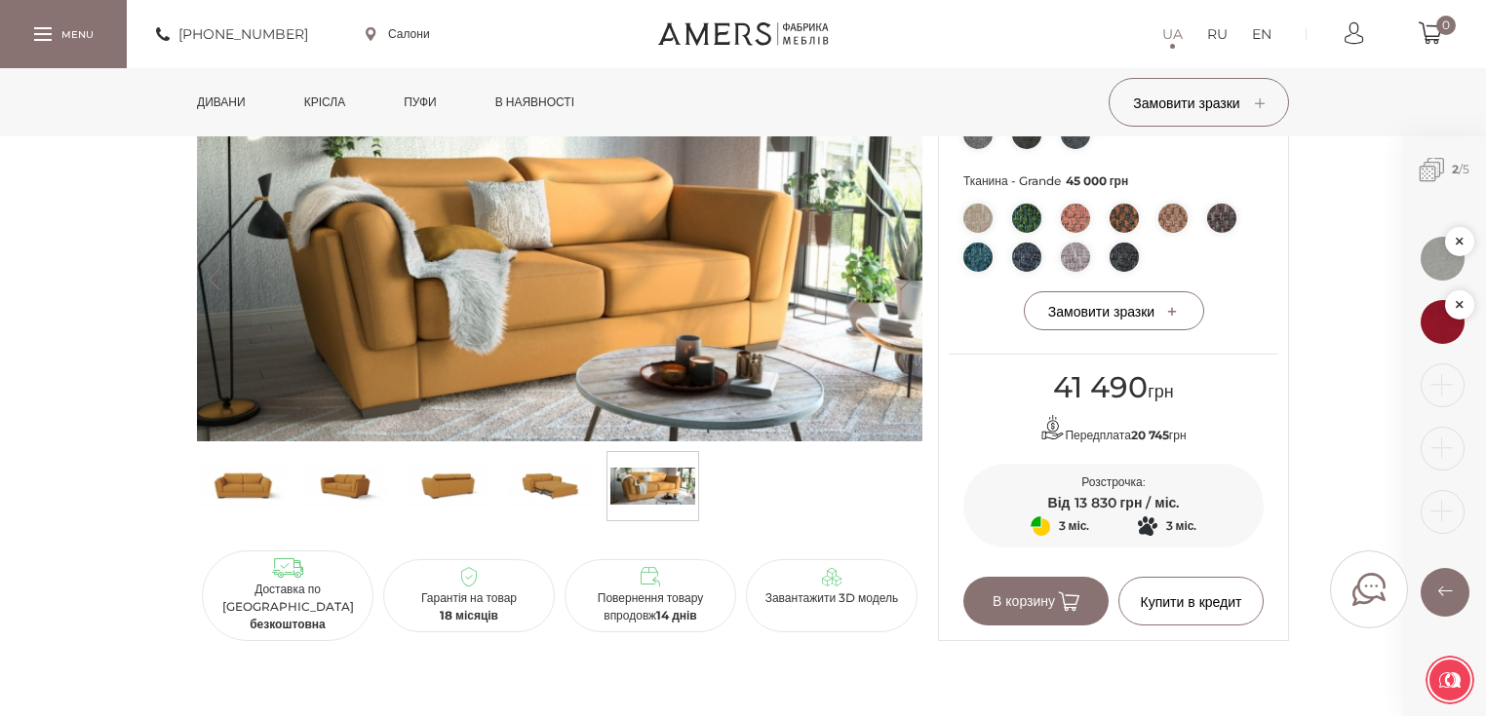
scroll to position [1014, 0]
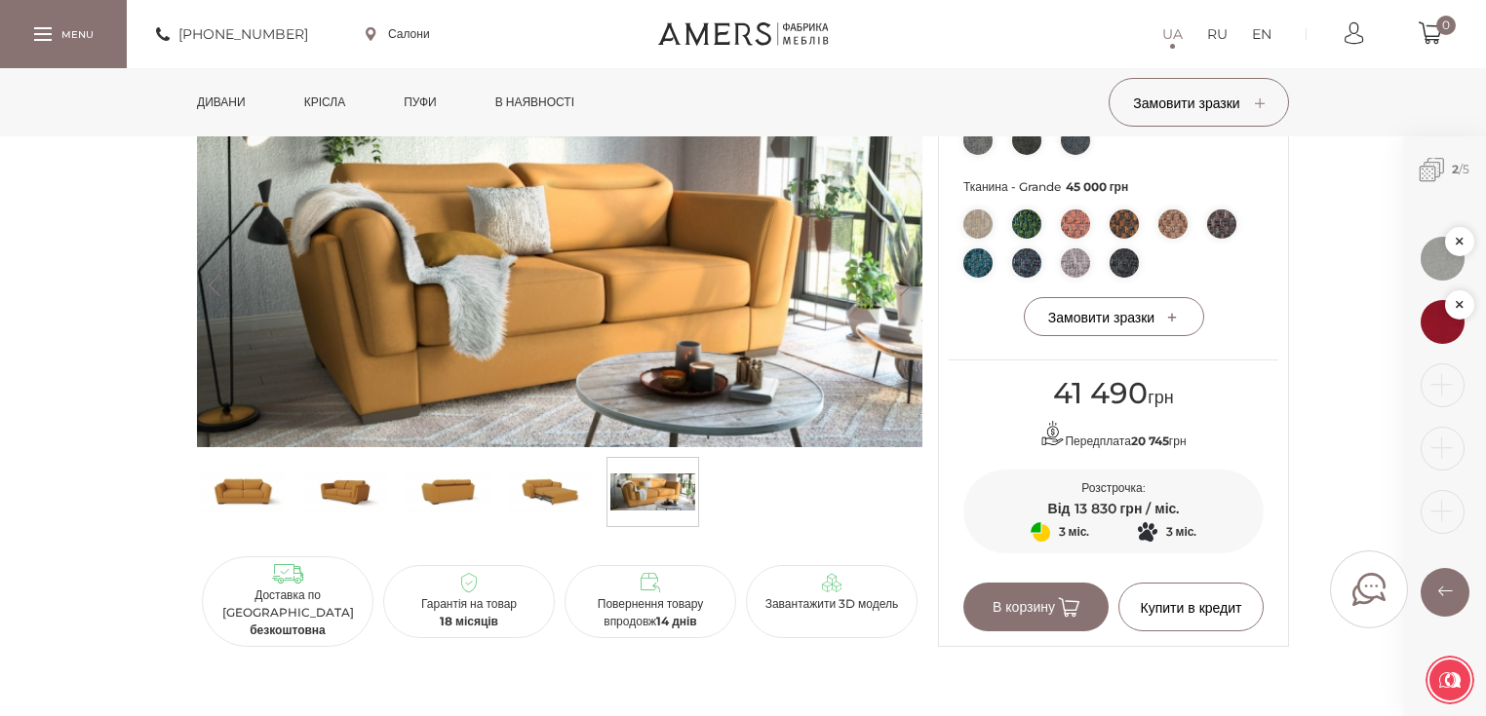
click at [213, 296] on button "Previous" at bounding box center [214, 285] width 34 height 21
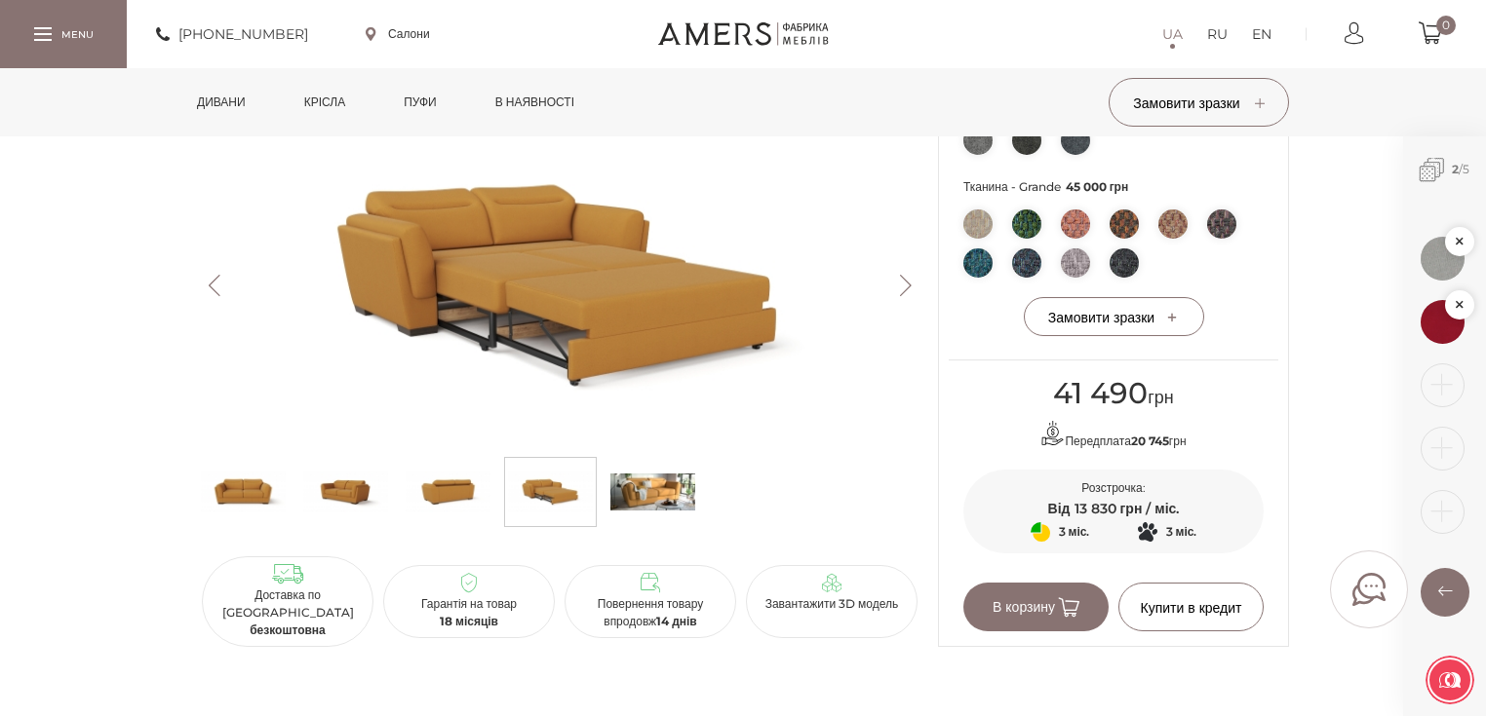
click at [214, 296] on button "Previous" at bounding box center [214, 285] width 34 height 21
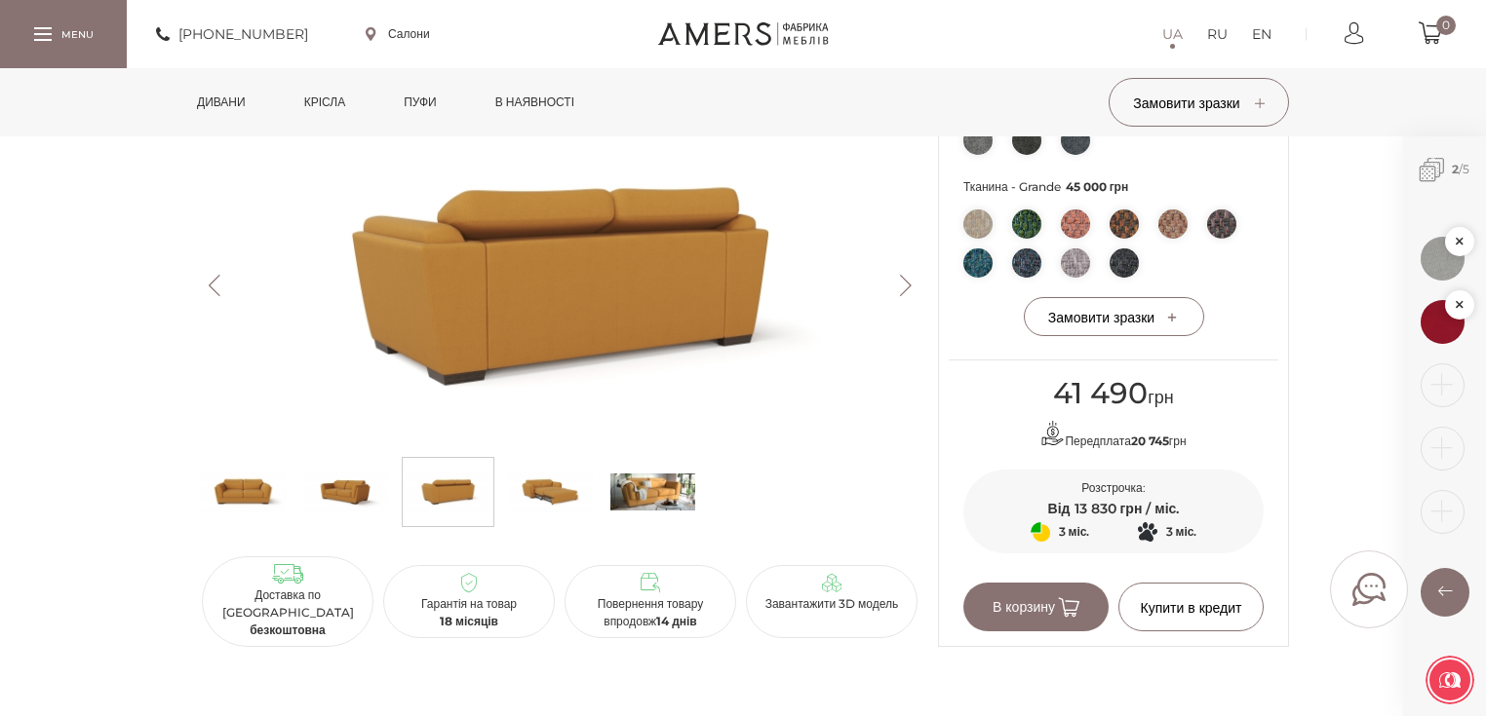
click at [216, 296] on button "Previous" at bounding box center [214, 285] width 34 height 21
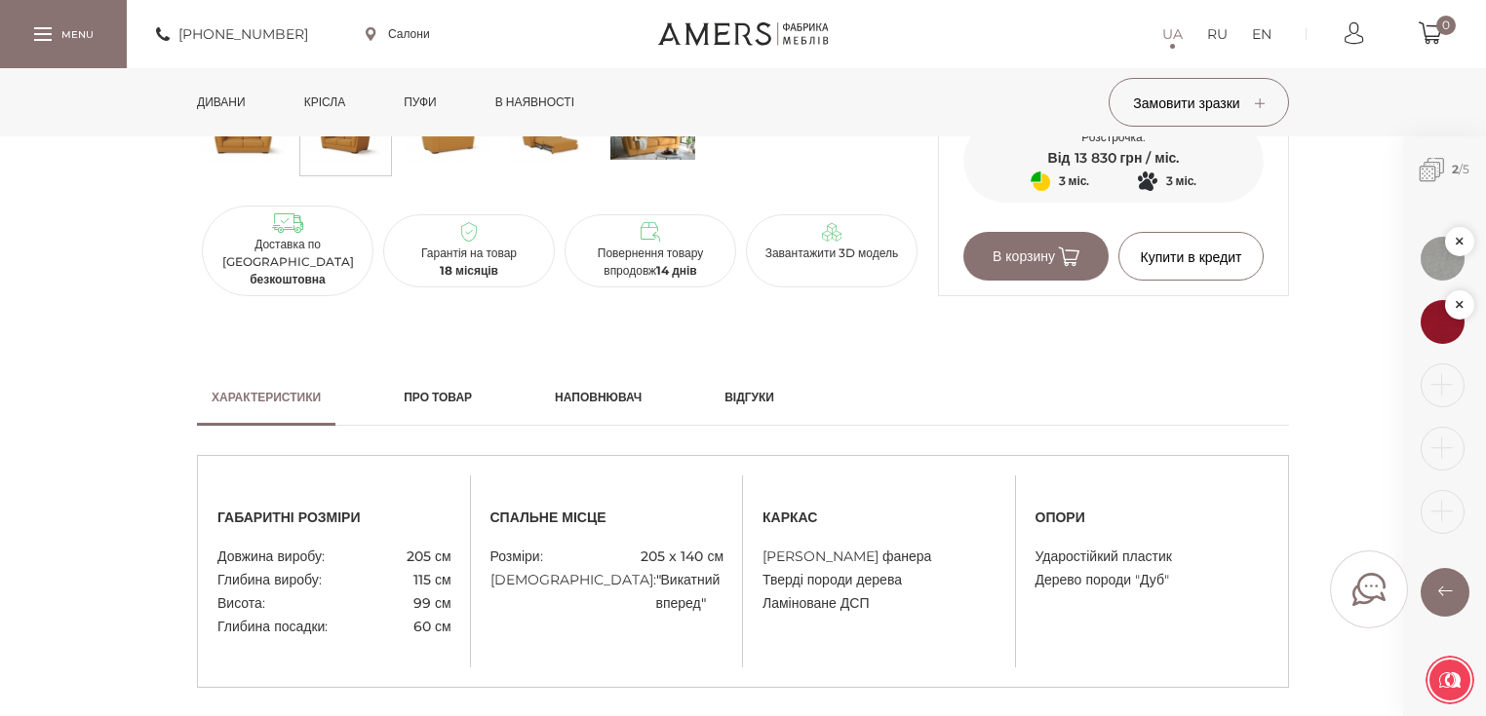
scroll to position [1404, 0]
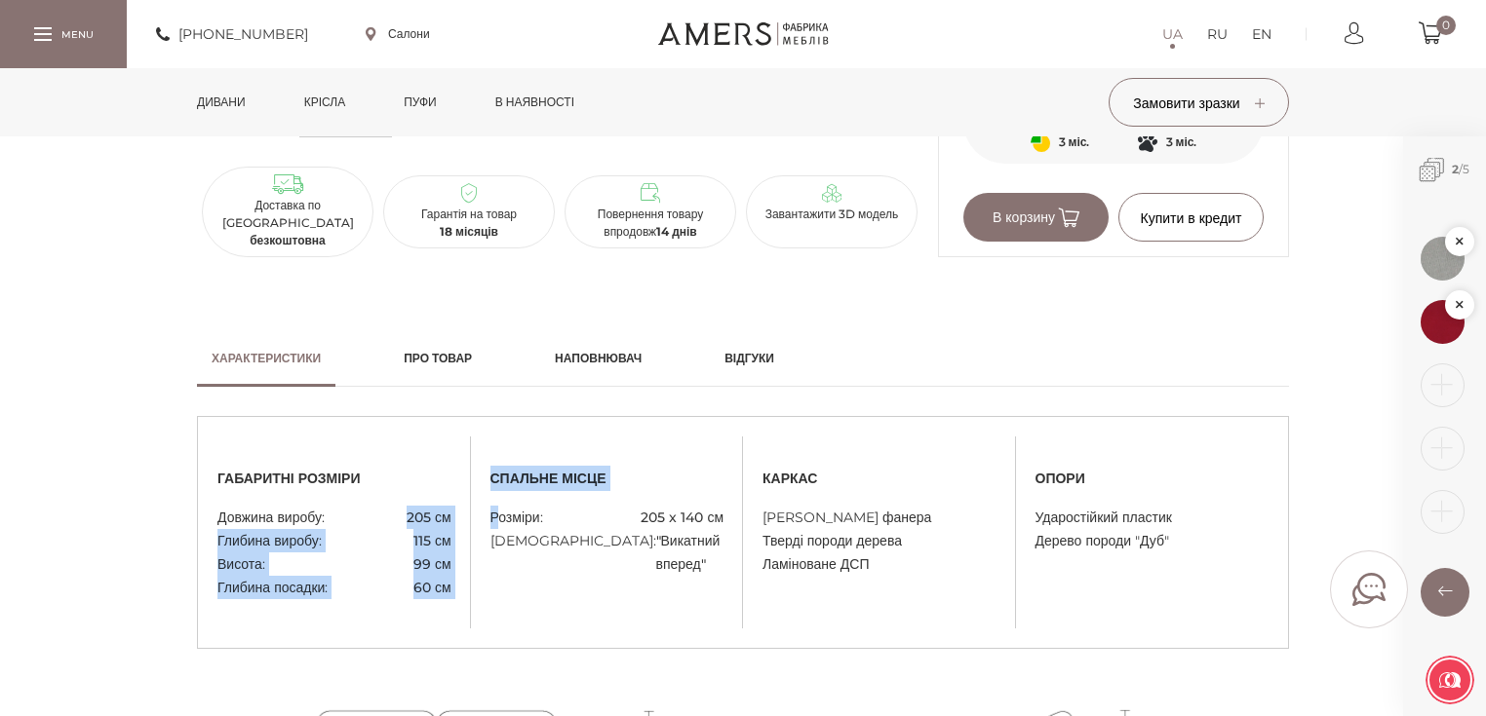
drag, startPoint x: 405, startPoint y: 511, endPoint x: 498, endPoint y: 509, distance: 92.6
click at [498, 509] on div "габаритні розміри Довжина виробу: 205 см Глибина виробу: 115 см Висота: 99 см Г…" at bounding box center [743, 533] width 1090 height 134
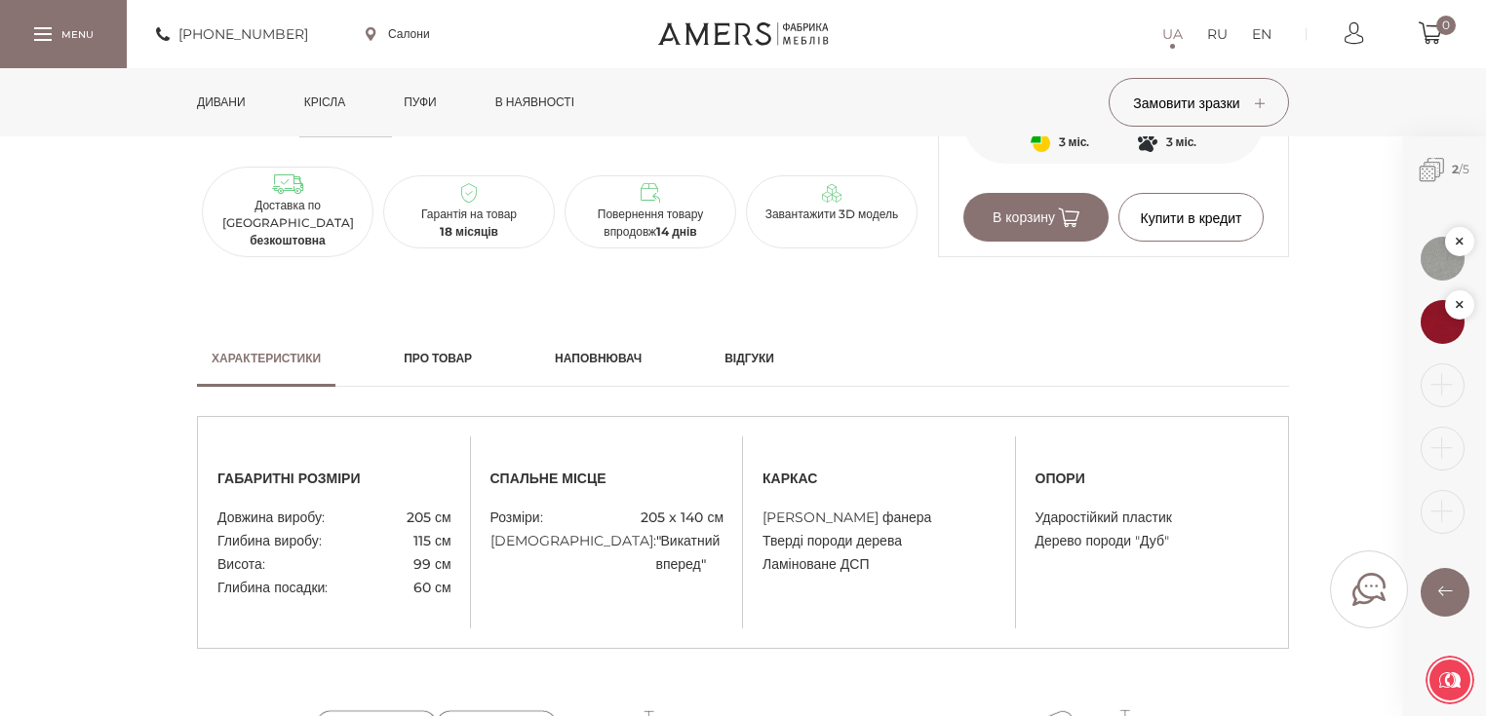
click at [665, 555] on div "спальне місце Розміри: 205 x 140 см Механізм: "Викатний вперед"" at bounding box center [607, 533] width 273 height 134
drag, startPoint x: 644, startPoint y: 511, endPoint x: 719, endPoint y: 511, distance: 75.1
click at [719, 511] on span "205 x 140 см" at bounding box center [681, 517] width 83 height 23
click at [722, 515] on span "205 x 140 см" at bounding box center [681, 517] width 83 height 23
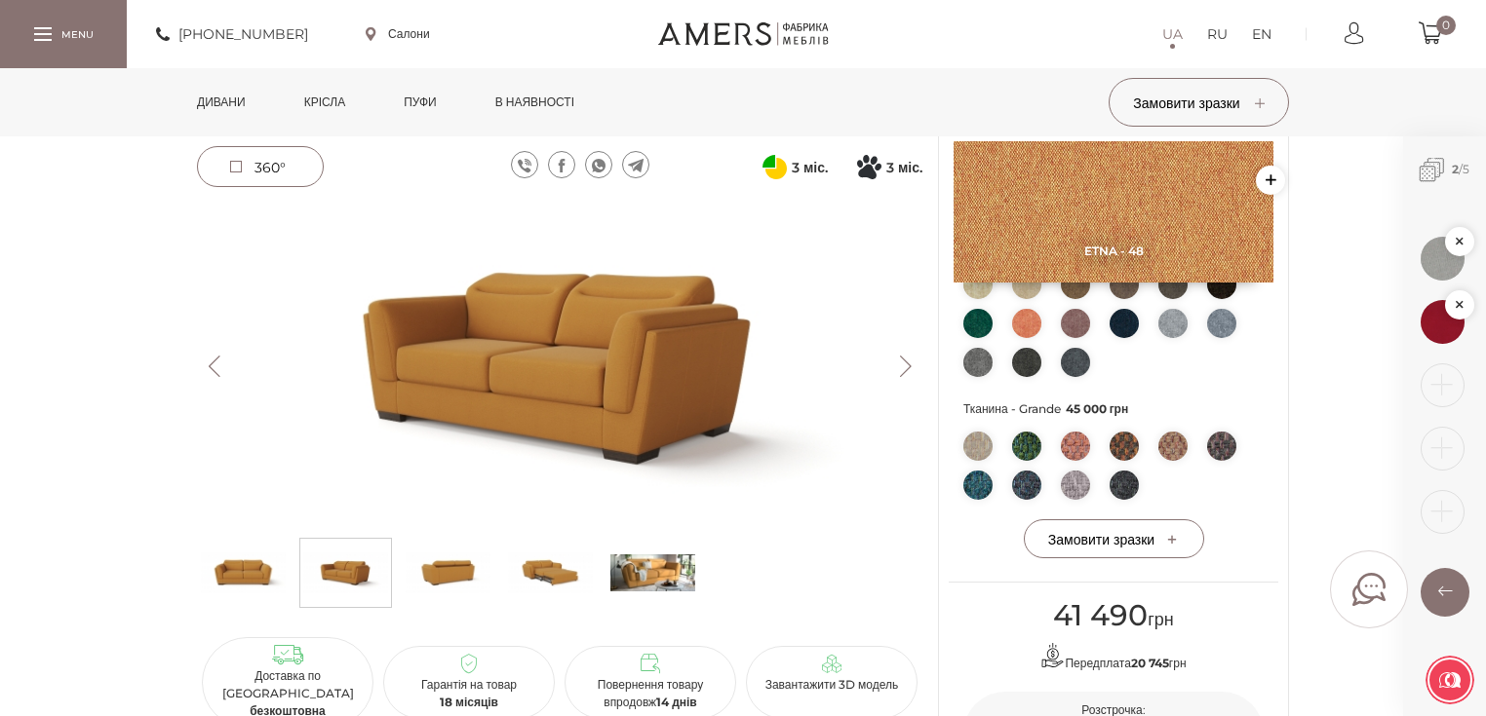
scroll to position [780, 0]
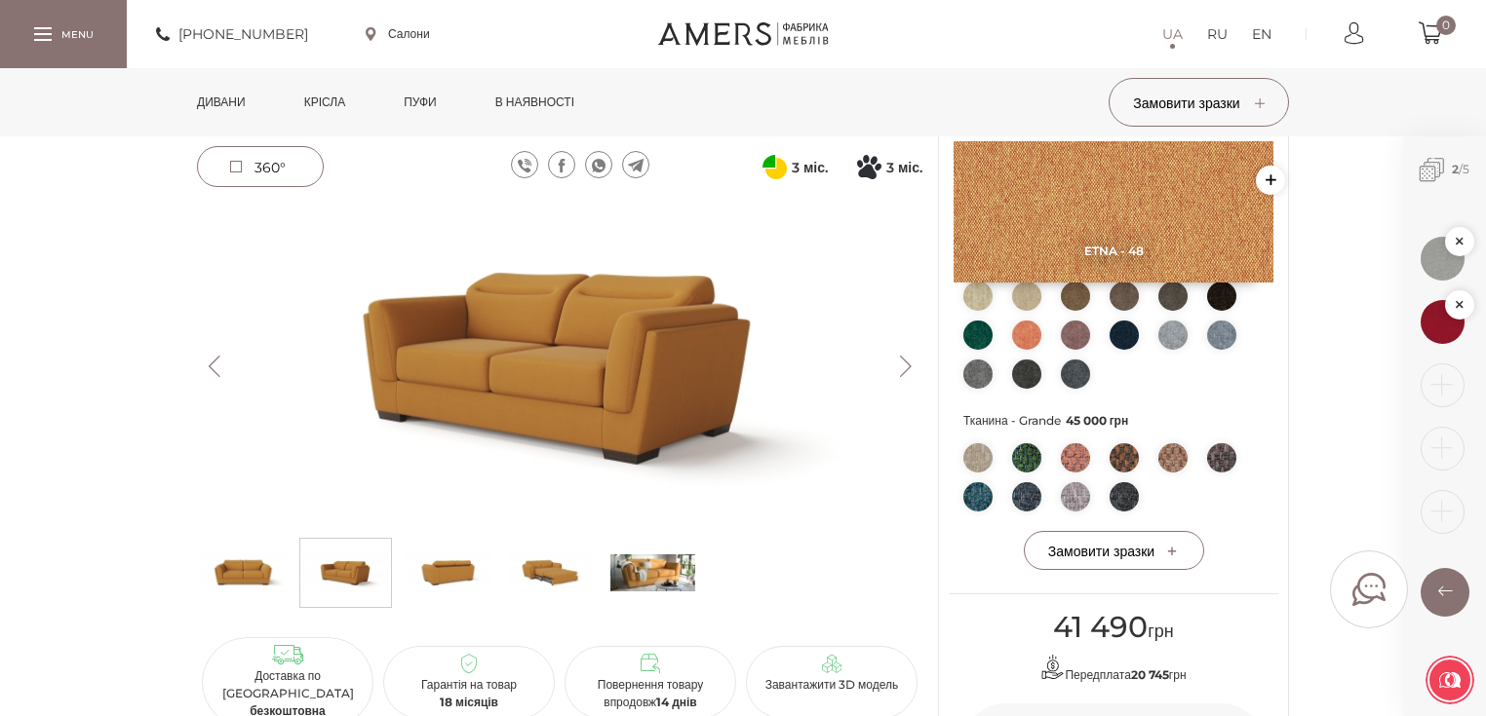
click at [545, 575] on img at bounding box center [550, 573] width 85 height 58
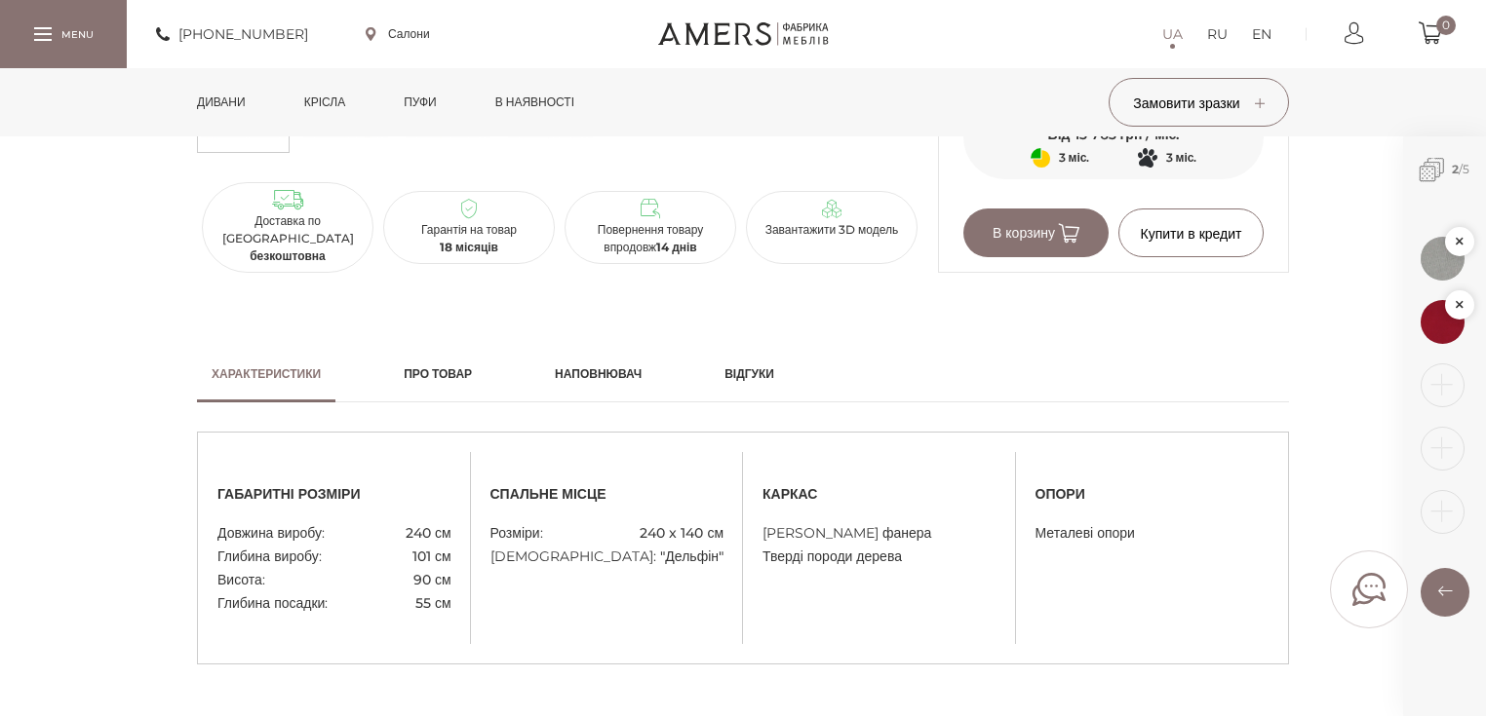
scroll to position [1404, 0]
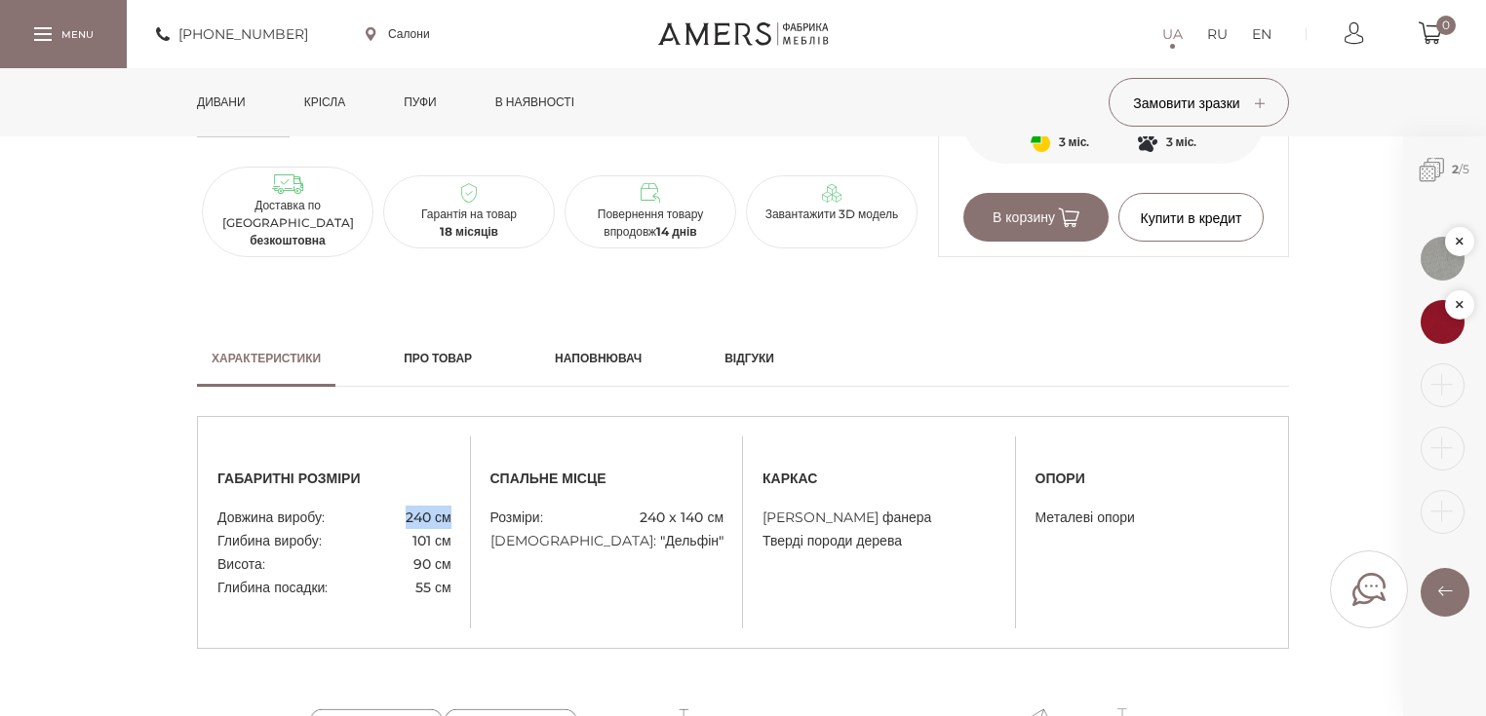
drag, startPoint x: 402, startPoint y: 513, endPoint x: 455, endPoint y: 511, distance: 53.6
click at [455, 511] on div "габаритні розміри Довжина виробу: 240 см Глибина виробу: 101 см Висота: 90 см Г…" at bounding box center [334, 533] width 273 height 134
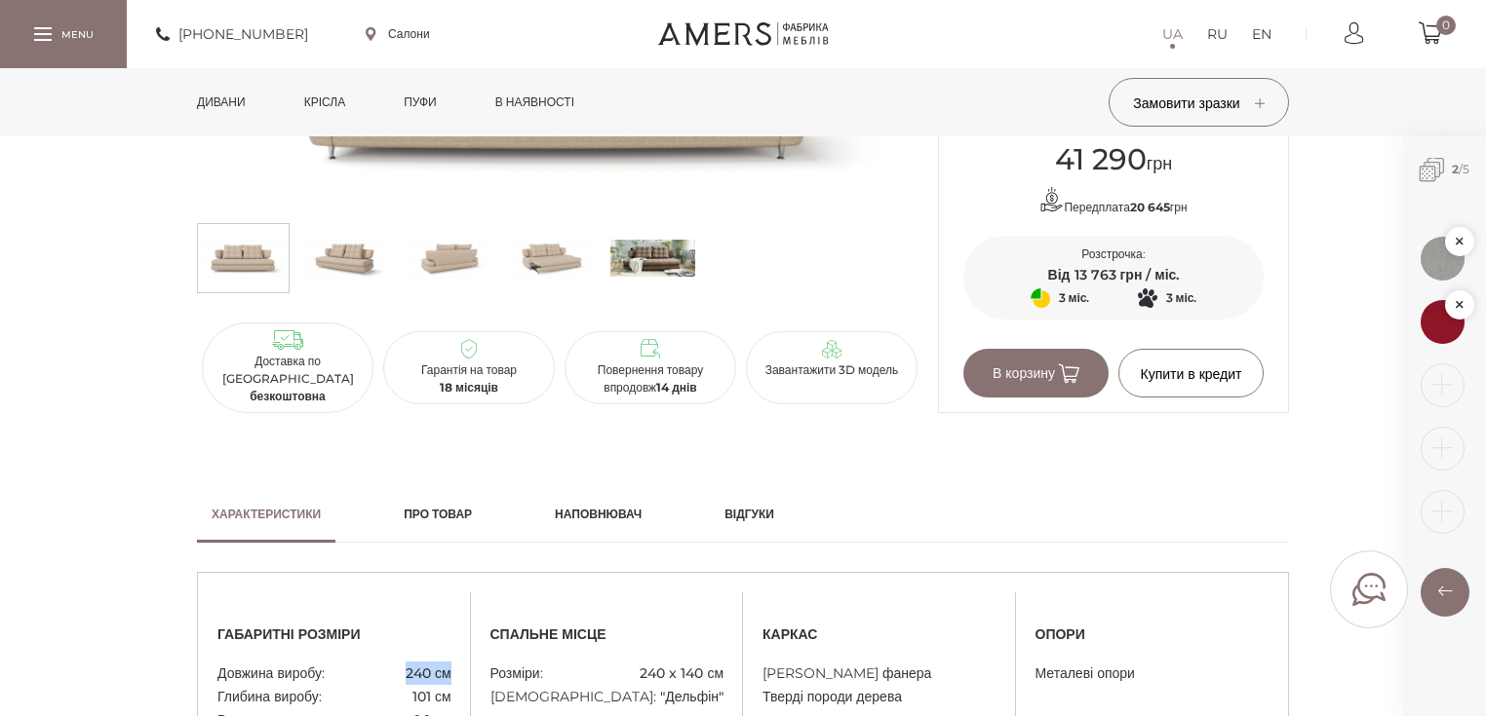
scroll to position [780, 0]
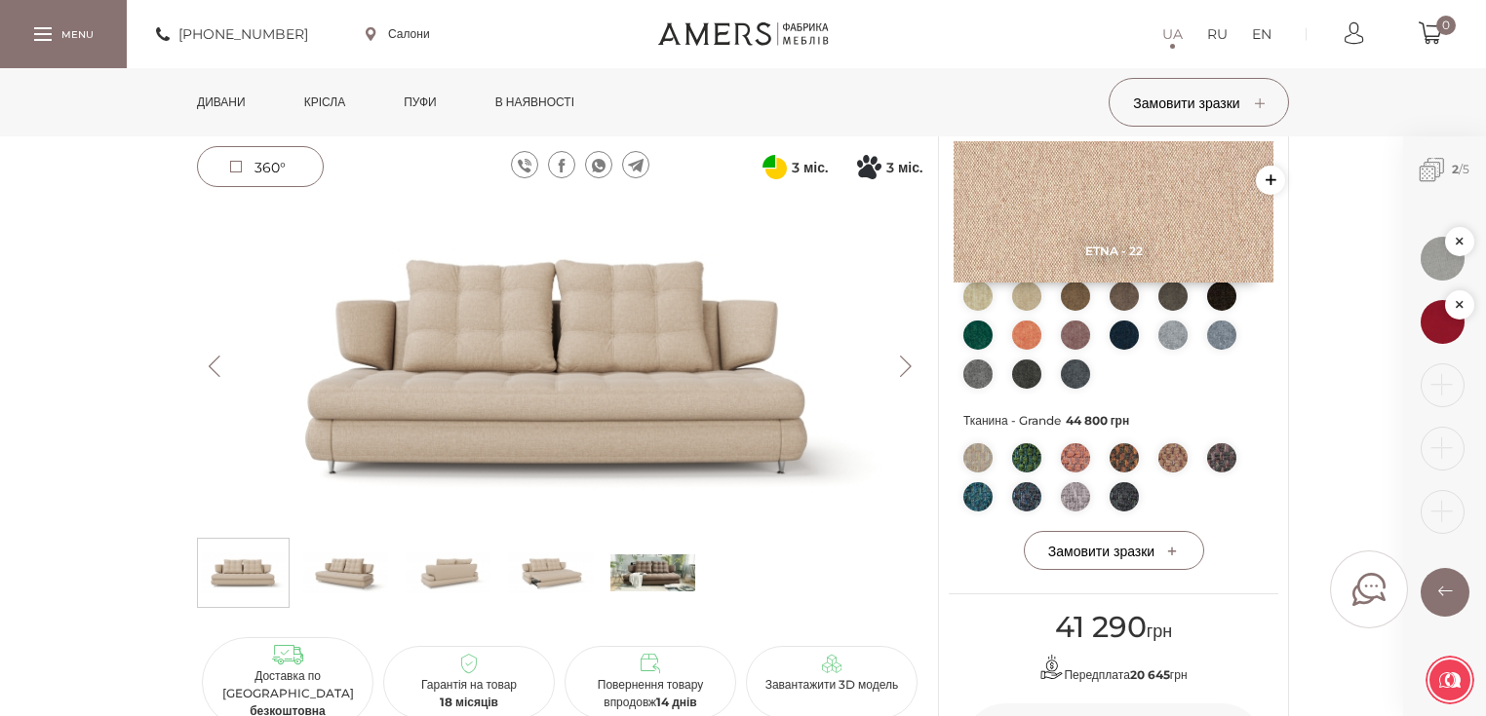
click at [650, 575] on img at bounding box center [652, 573] width 85 height 58
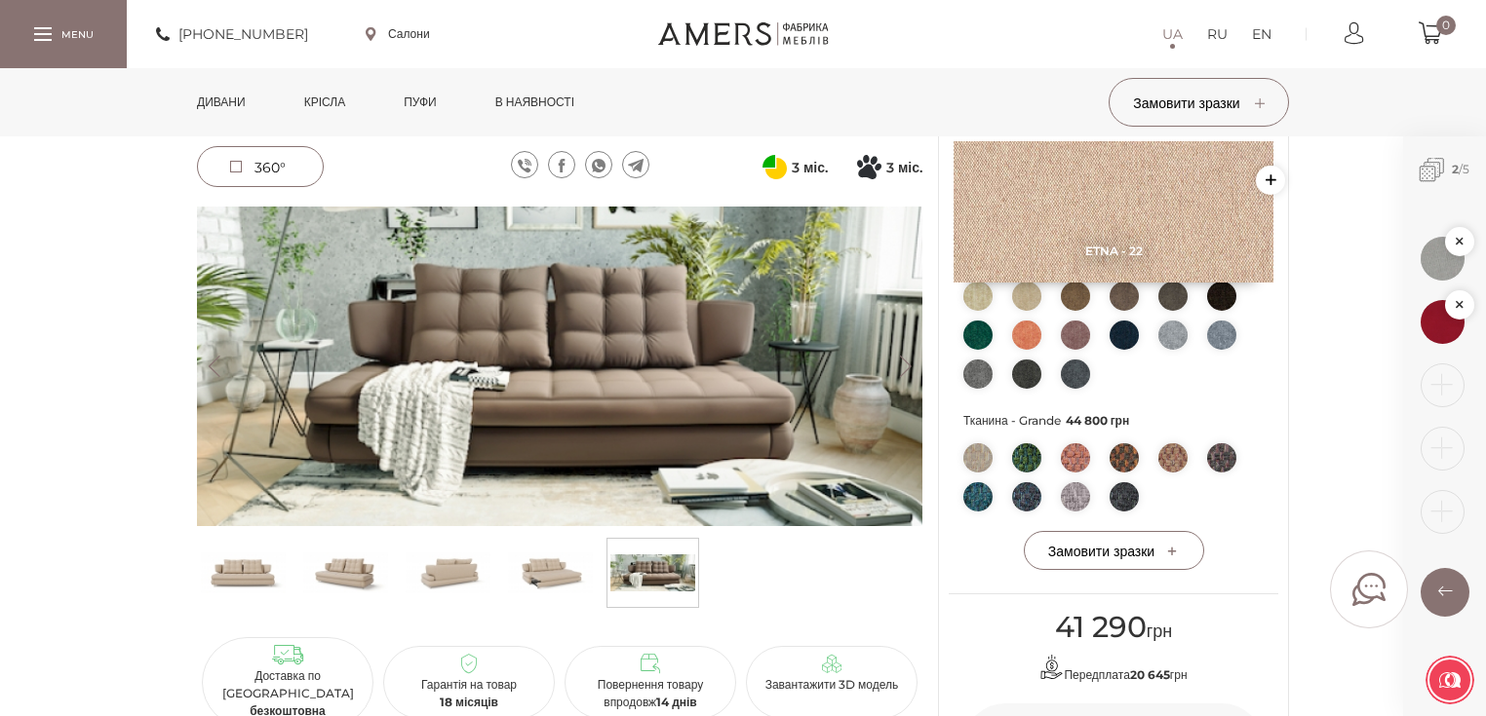
click at [237, 573] on img at bounding box center [243, 573] width 85 height 58
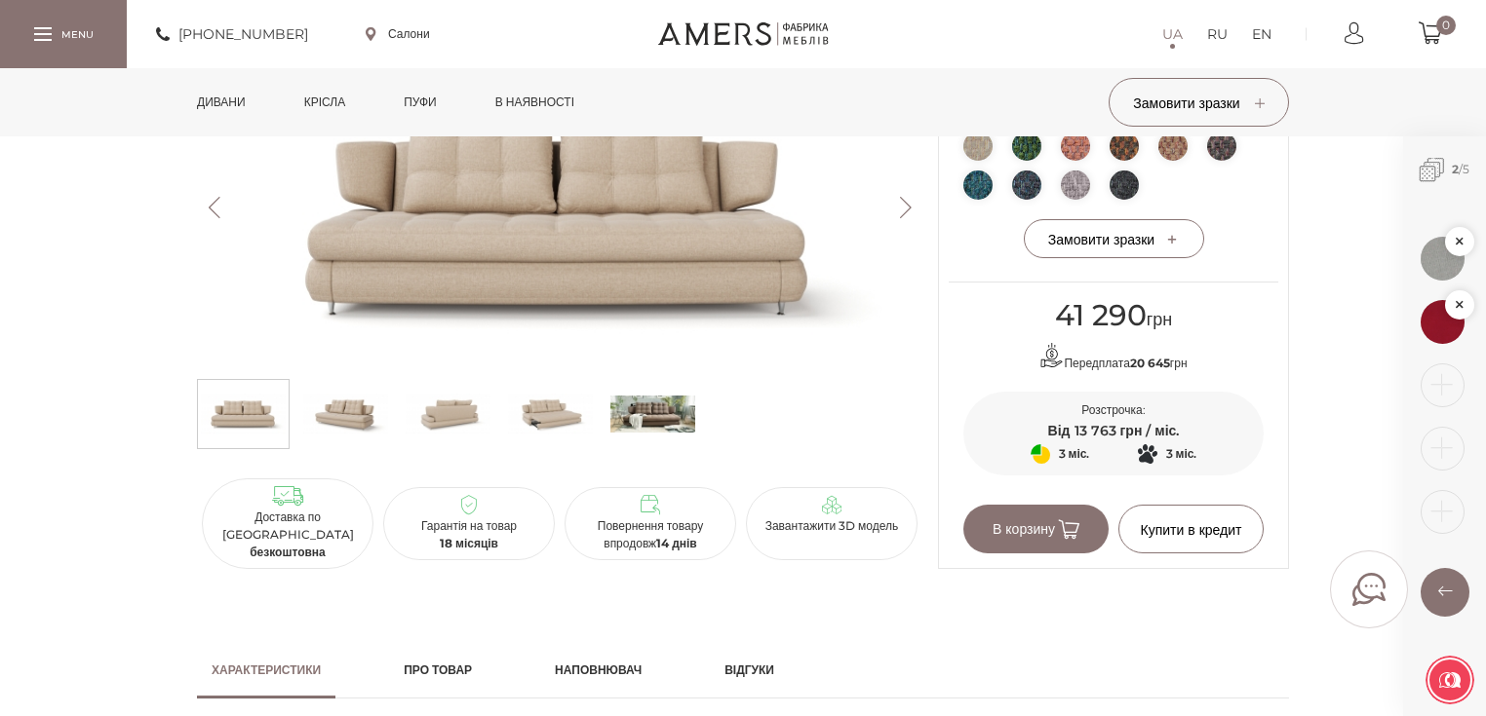
scroll to position [1092, 0]
click at [568, 422] on img at bounding box center [550, 414] width 85 height 58
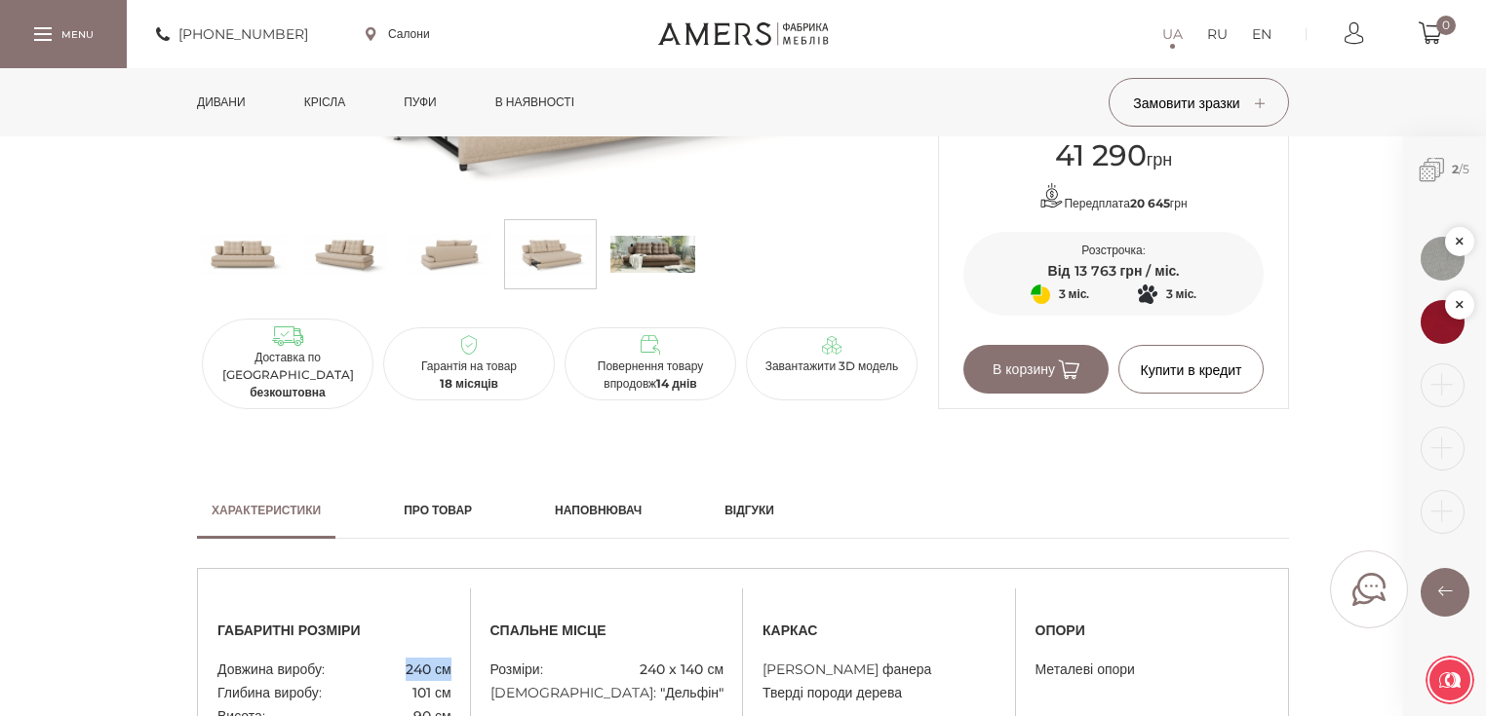
scroll to position [1326, 0]
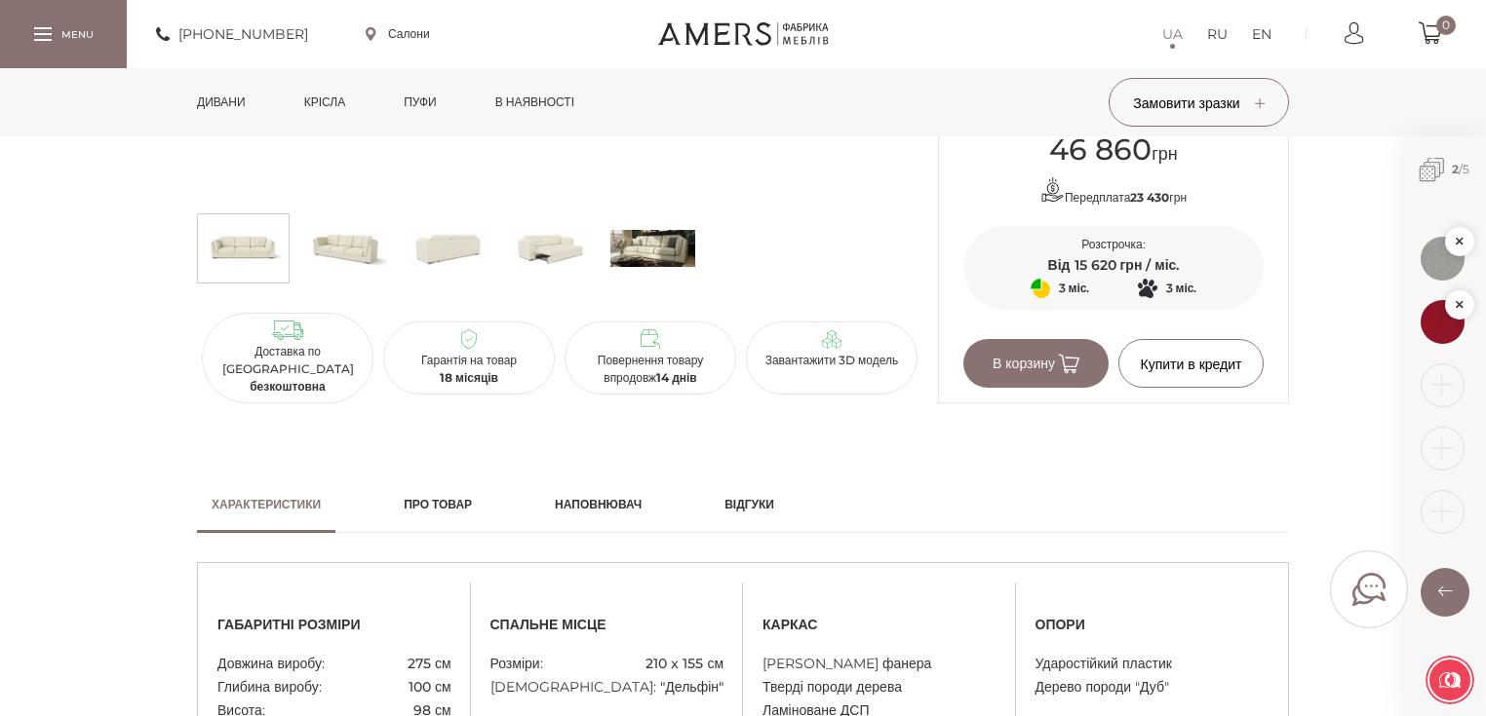
scroll to position [1404, 0]
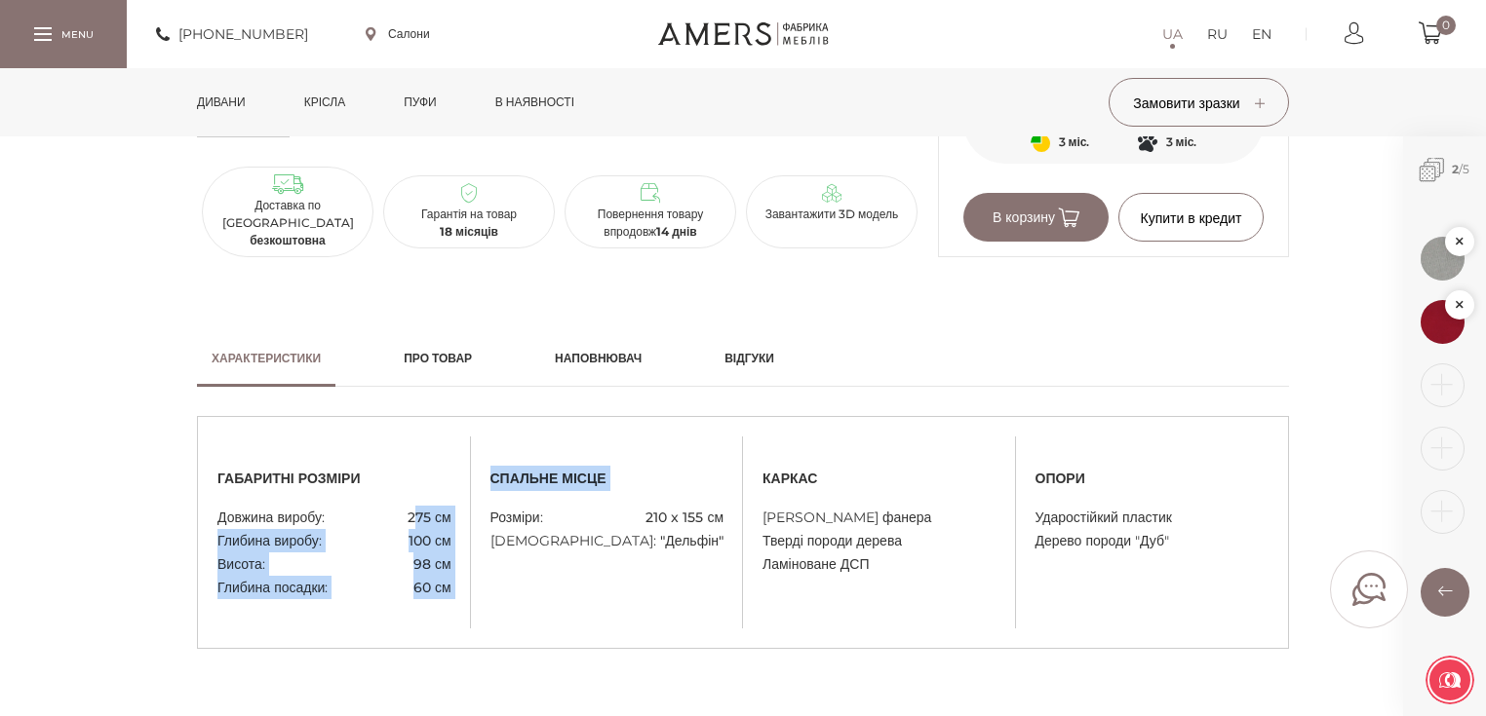
drag, startPoint x: 409, startPoint y: 515, endPoint x: 483, endPoint y: 508, distance: 74.4
click at [483, 508] on div "габаритні розміри Довжина виробу: 275 см Глибина виробу: 100 см Висота: 98 см Г…" at bounding box center [743, 533] width 1090 height 134
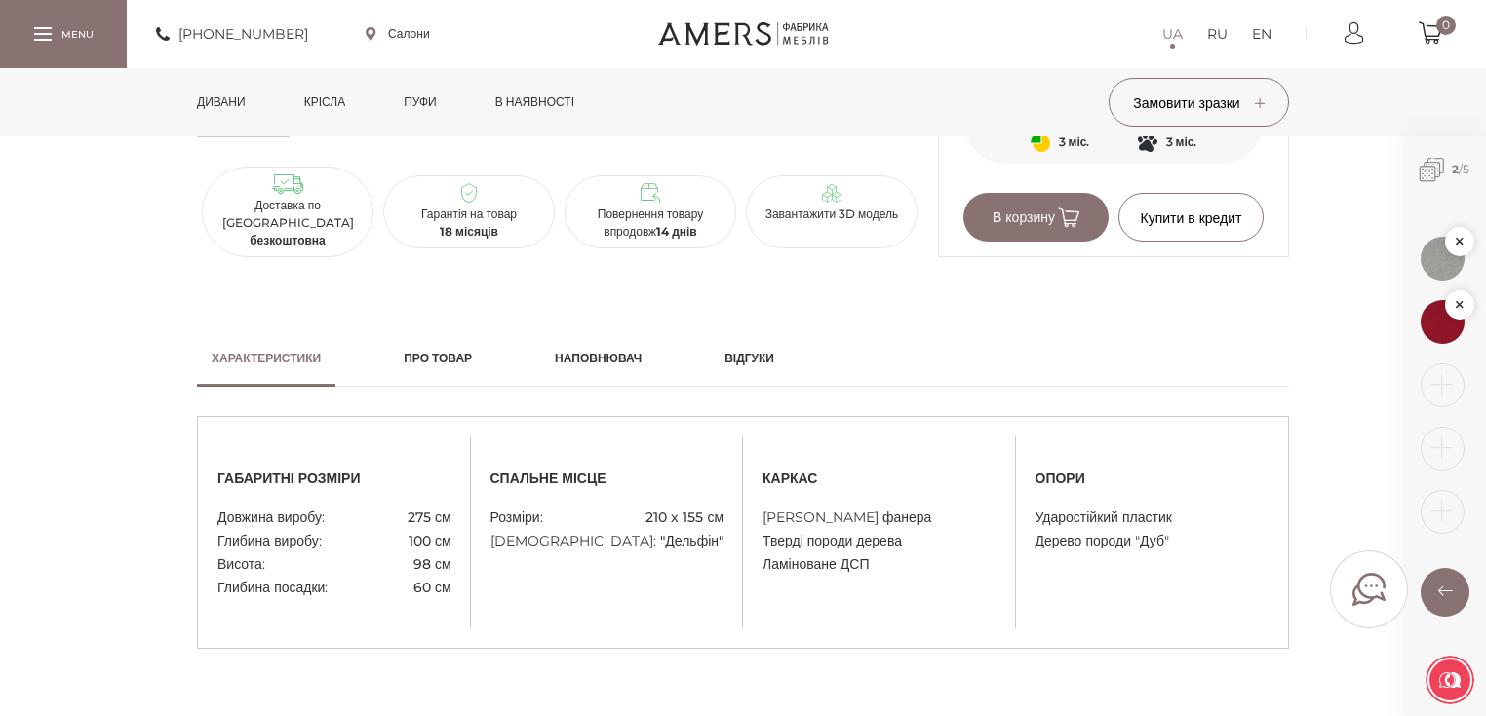
click at [481, 580] on div "спальне місце Розміри: 210 x 155 см Механізм: "Дельфін"" at bounding box center [607, 533] width 273 height 134
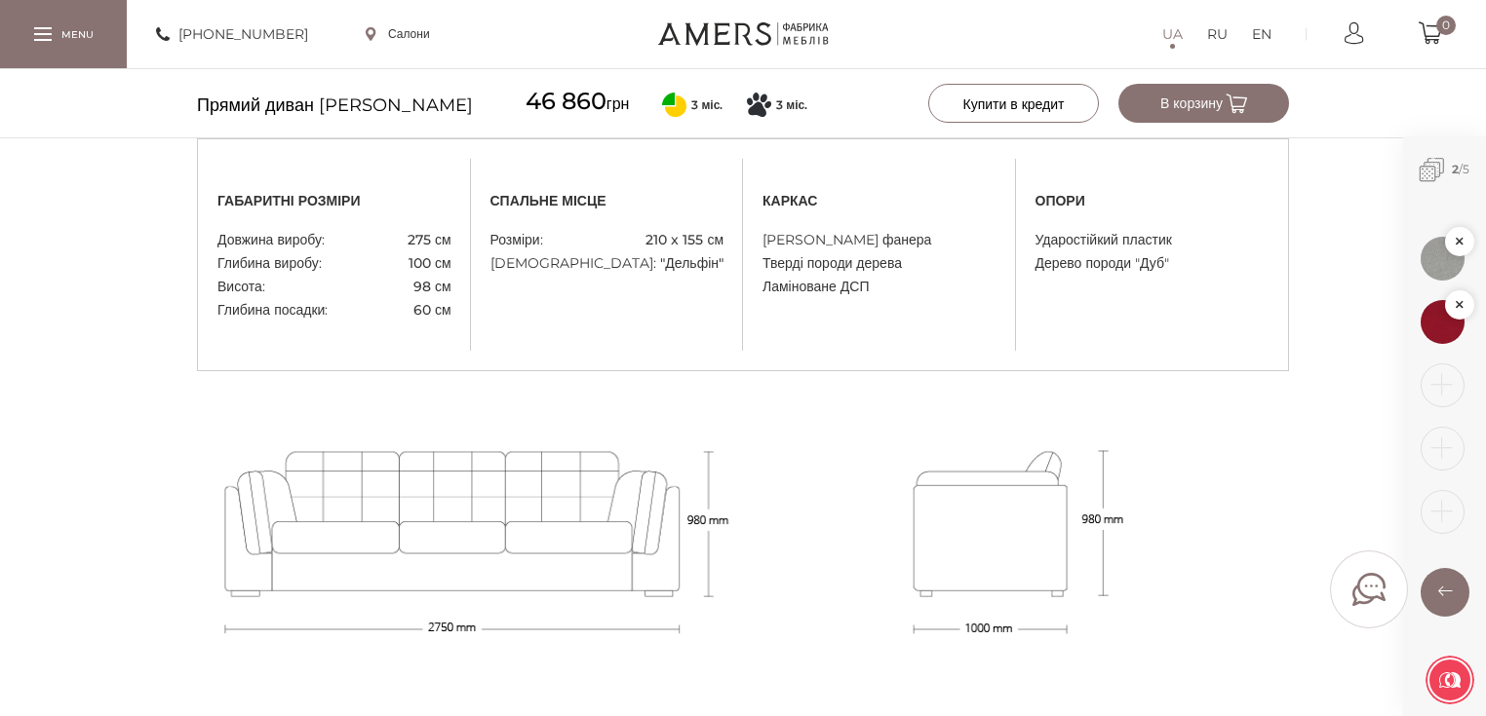
scroll to position [1716, 0]
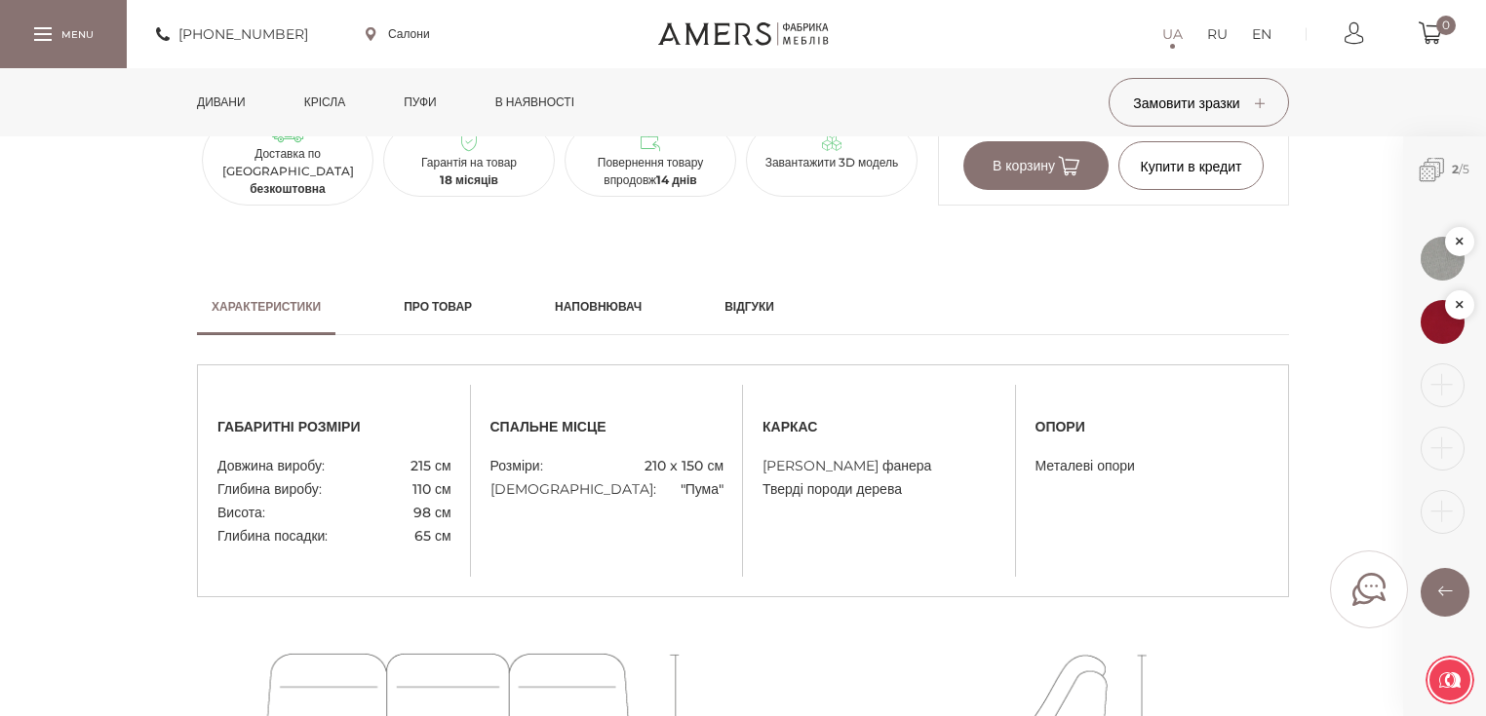
scroll to position [1404, 0]
